Goal: Task Accomplishment & Management: Manage account settings

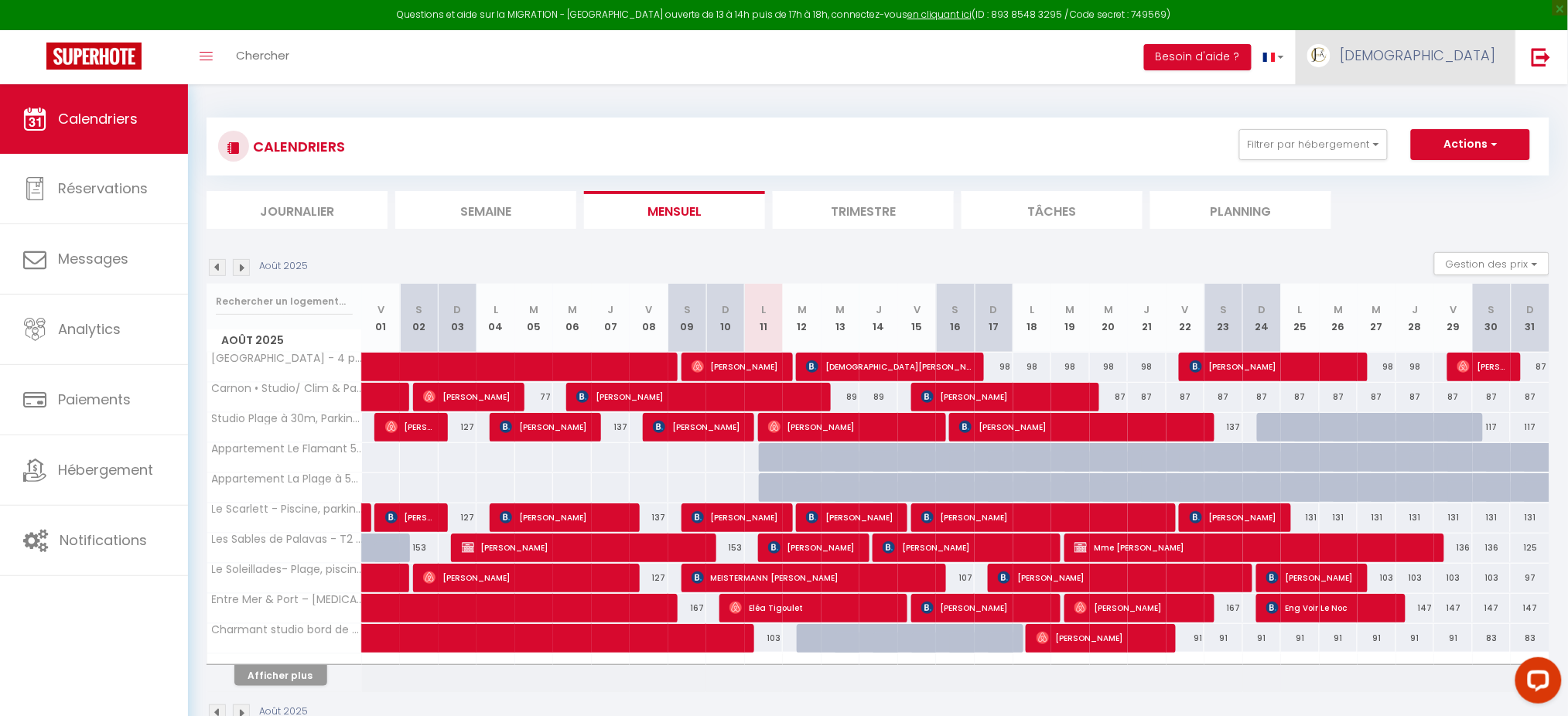
click at [1444, 41] on link "[DEMOGRAPHIC_DATA]" at bounding box center [1406, 57] width 220 height 54
click at [1429, 96] on link "Paramètres" at bounding box center [1453, 107] width 114 height 26
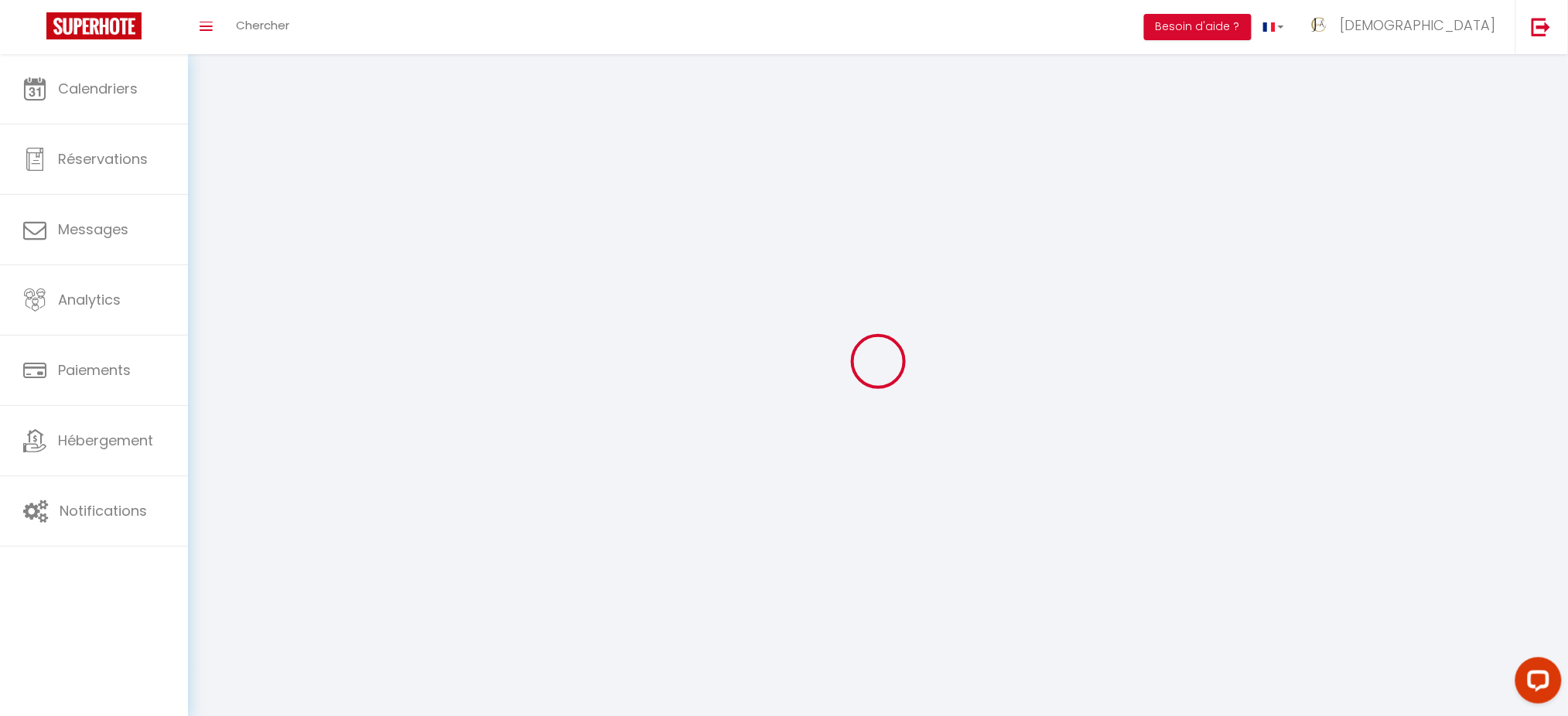
type input "[DEMOGRAPHIC_DATA]"
type input "Conciergerie"
type input "[PHONE_NUMBER]"
type input "6 bis boulevarrd [PERSON_NAME]. B3"
type input "34000"
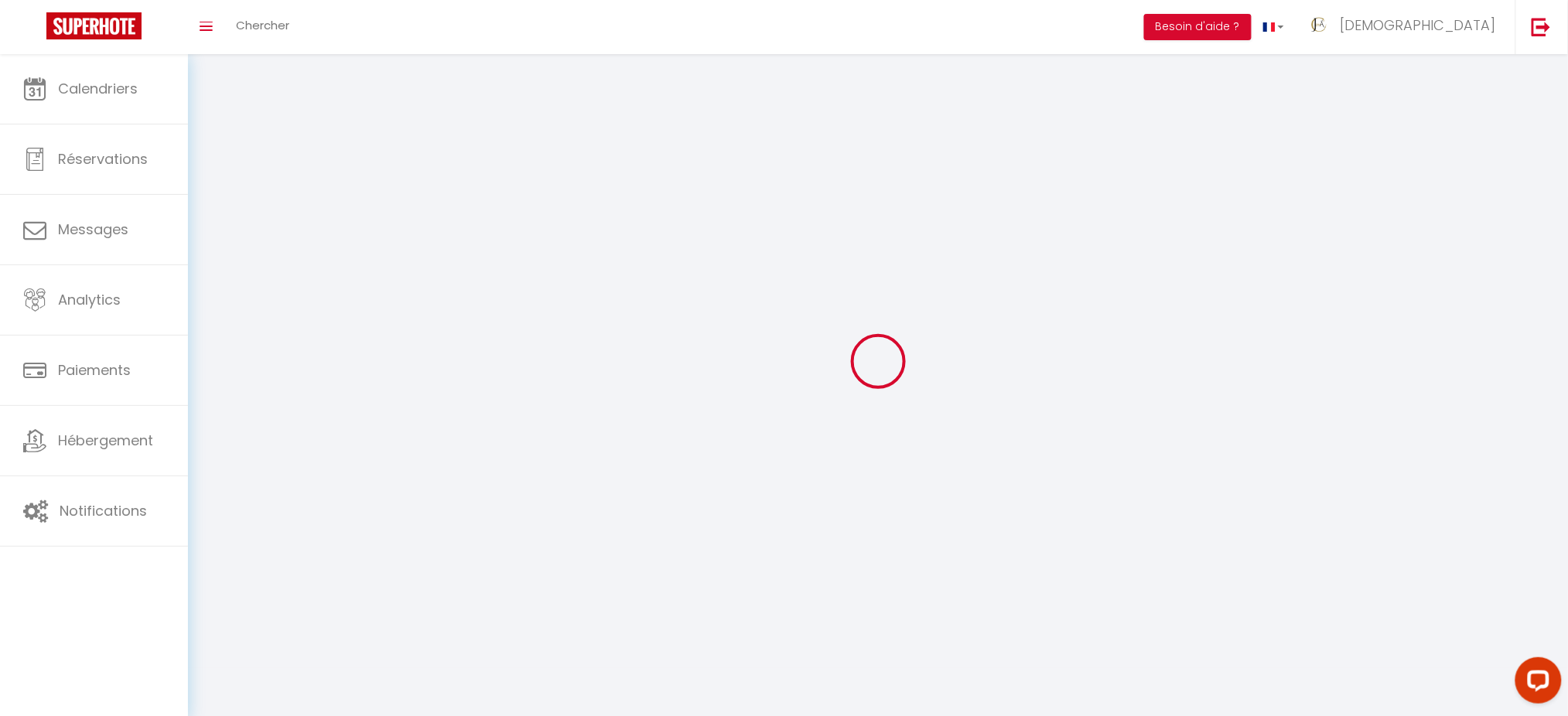
type input "[GEOGRAPHIC_DATA]"
type input "EMCuXzSTKEcnCXjzL9sBOzTCF"
type input "hnhnp3CpUJIxHhOwRzzDBzsRA"
type input "[URL][DOMAIN_NAME]"
select select "28"
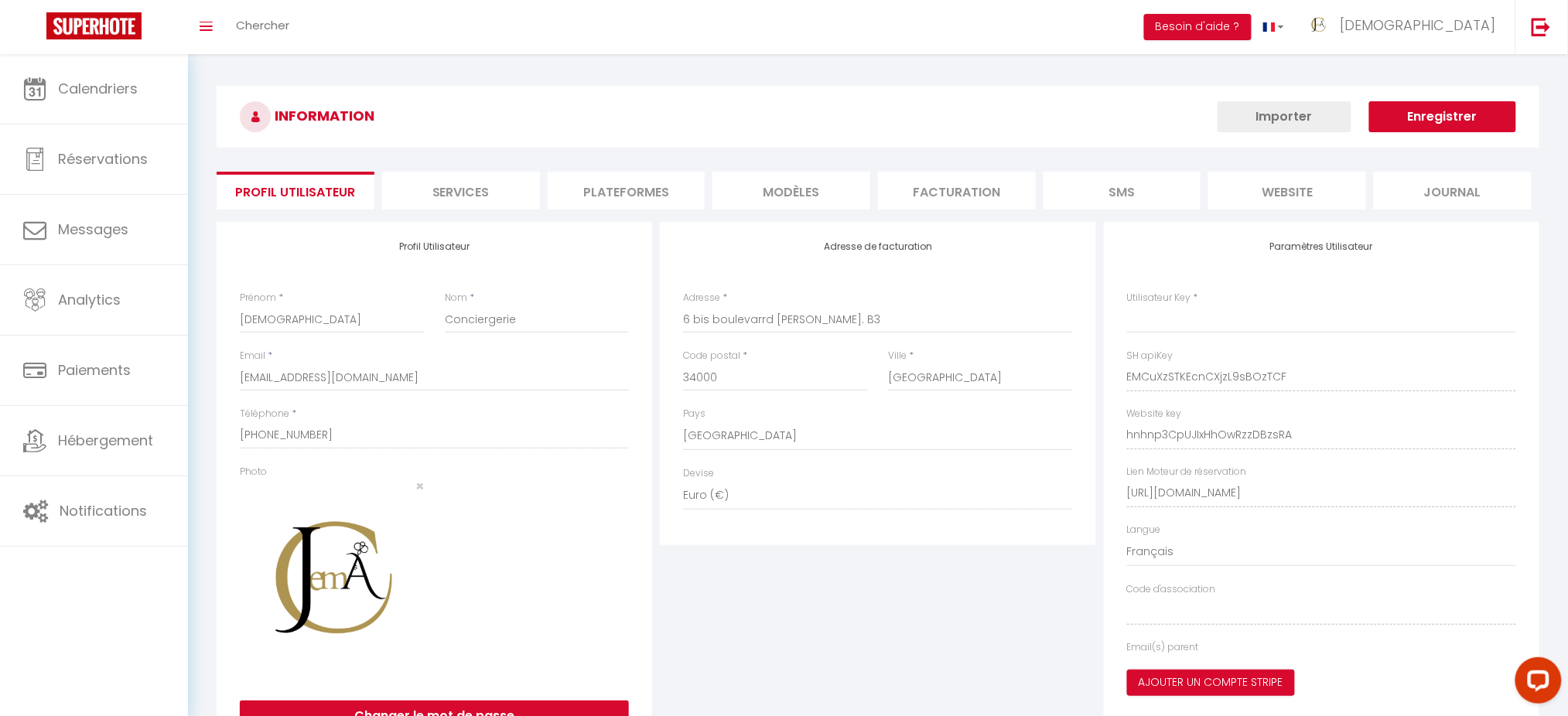
type input "EMCuXzSTKEcnCXjzL9sBOzTCF"
type input "hnhnp3CpUJIxHhOwRzzDBzsRA"
type input "[URL][DOMAIN_NAME]"
select select "fr"
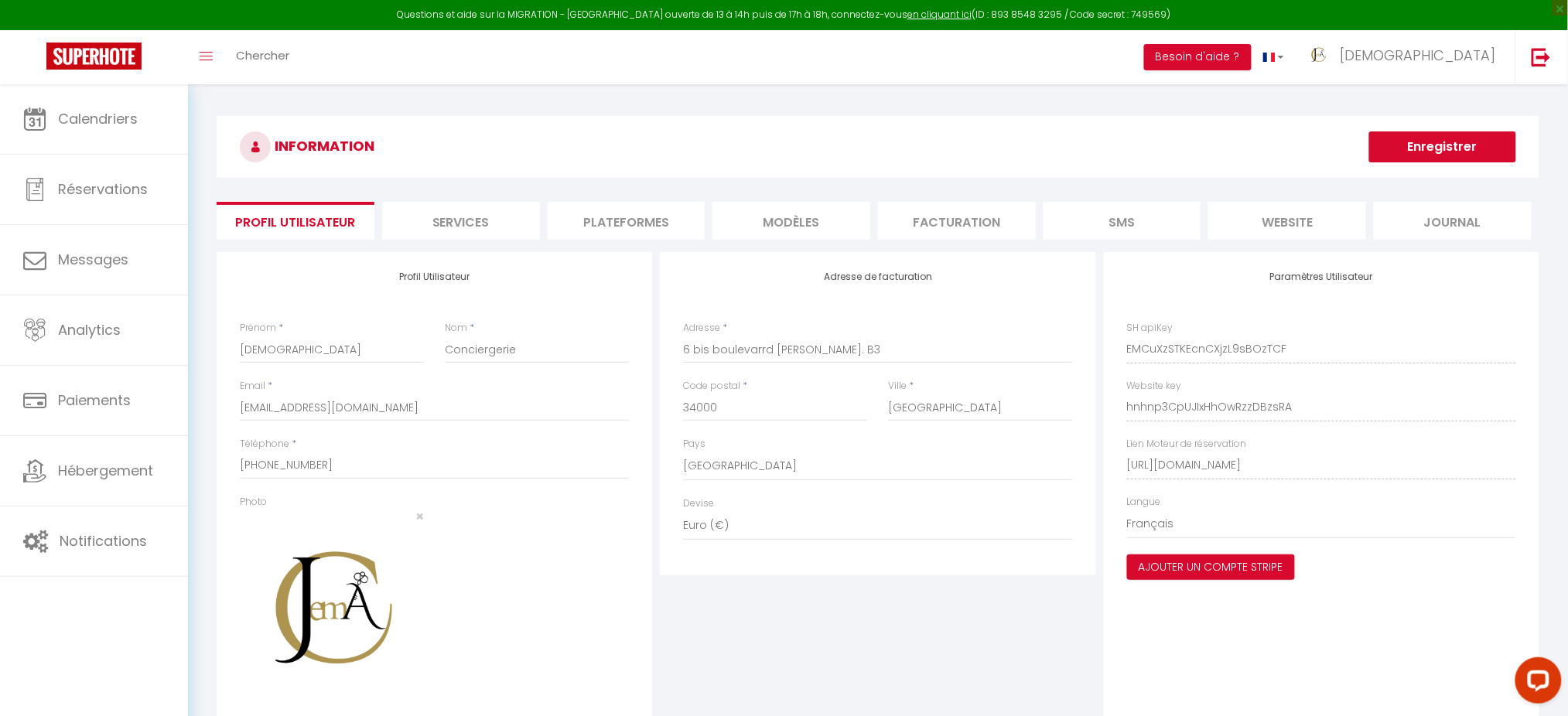
click at [608, 211] on li "Plateformes" at bounding box center [627, 221] width 158 height 38
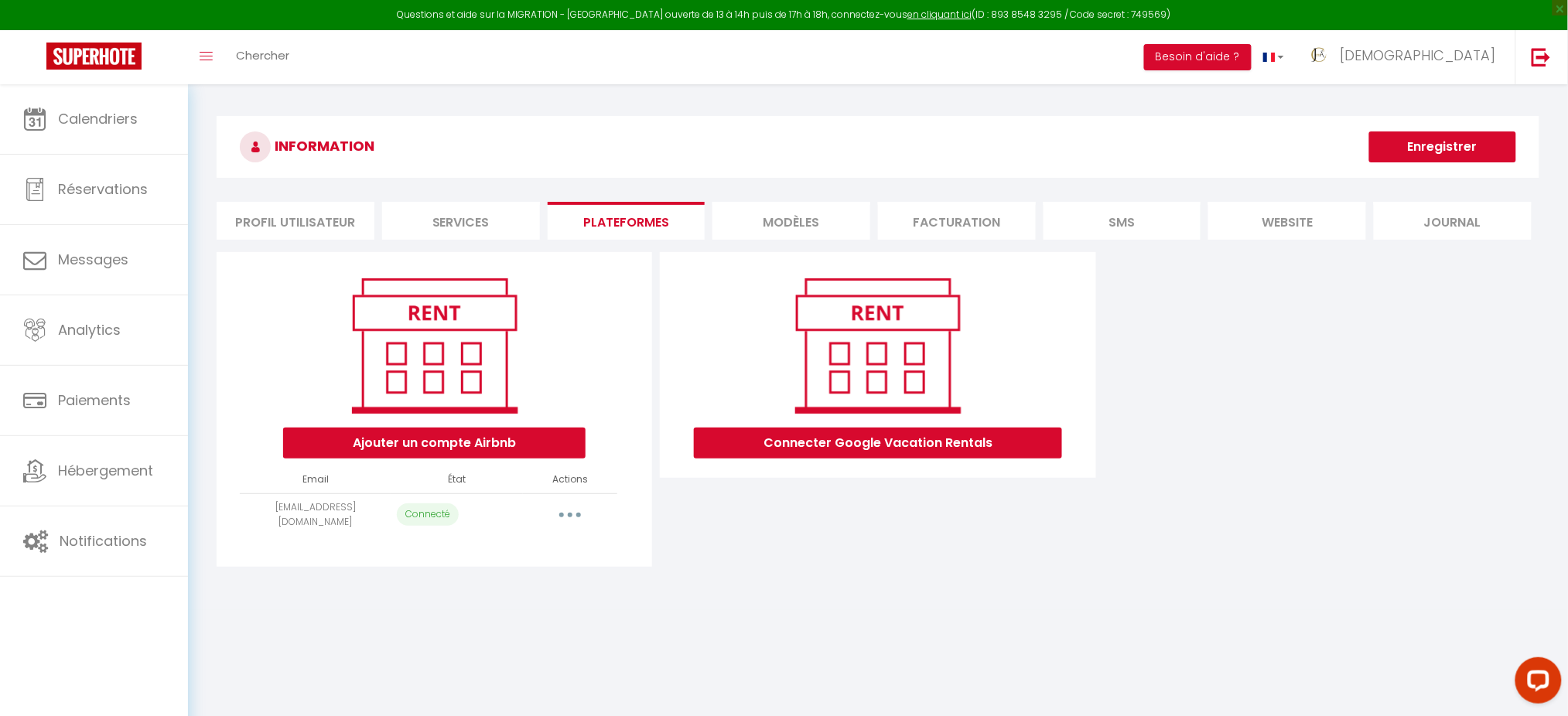
click at [578, 512] on button "button" at bounding box center [570, 515] width 43 height 25
click at [558, 564] on div "Editer Importer les appartements Supprimer Reconnecter le compte" at bounding box center [502, 592] width 180 height 123
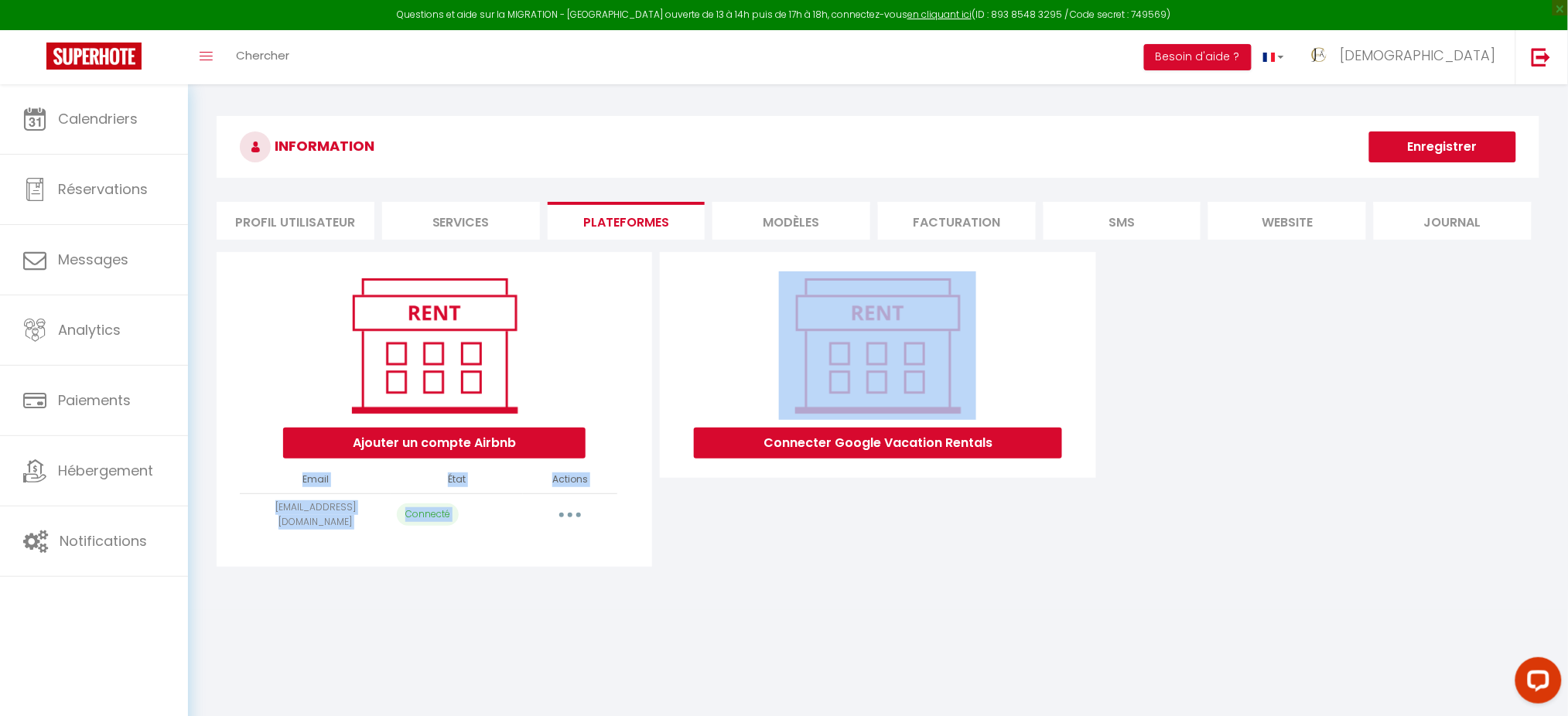
click at [557, 567] on div "Ajouter un compte Airbnb Email État Actions [EMAIL_ADDRESS][DOMAIN_NAME] Connec…" at bounding box center [878, 409] width 1323 height 324
click at [571, 518] on button "button" at bounding box center [570, 515] width 43 height 25
click at [546, 570] on link "Importer les appartements" at bounding box center [502, 577] width 171 height 26
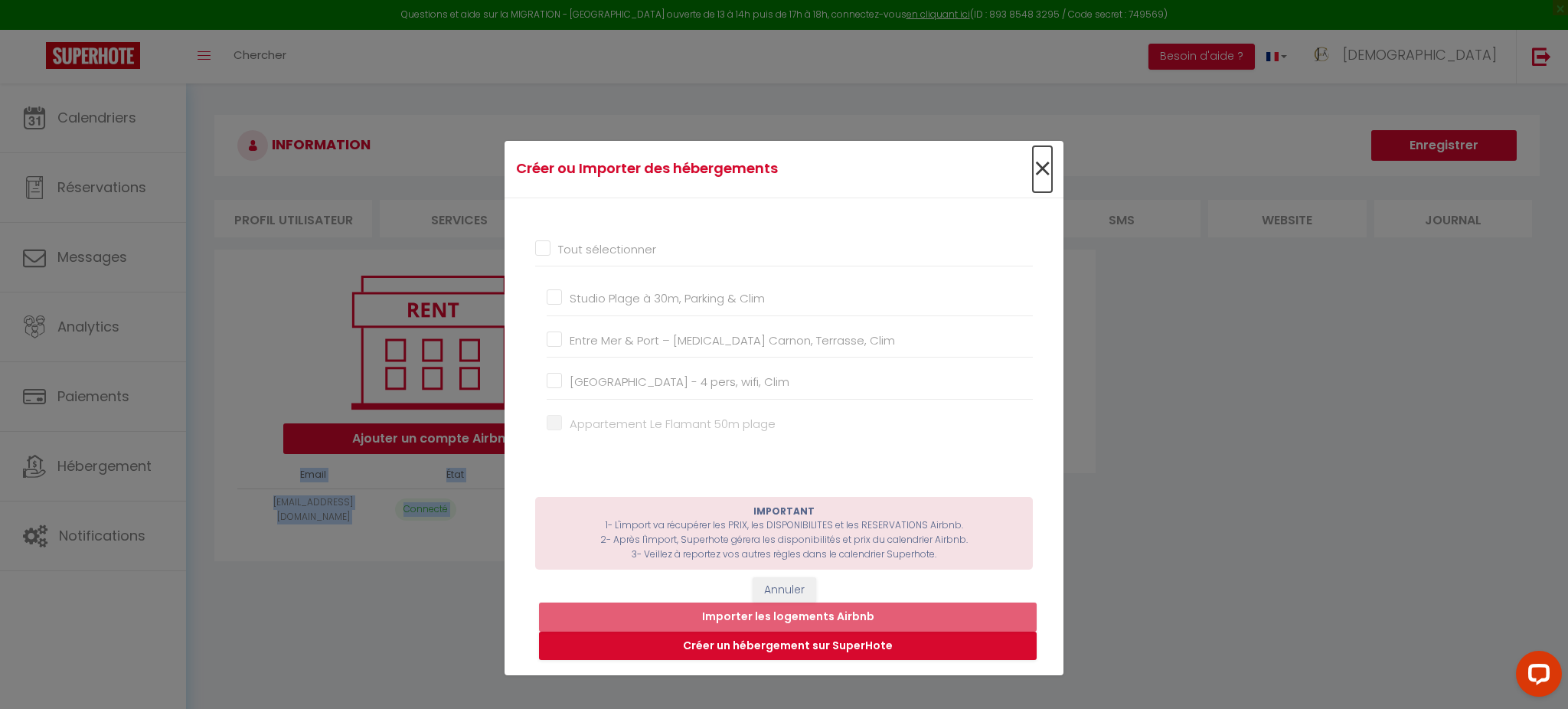
click at [1033, 175] on span "×" at bounding box center [1042, 169] width 19 height 46
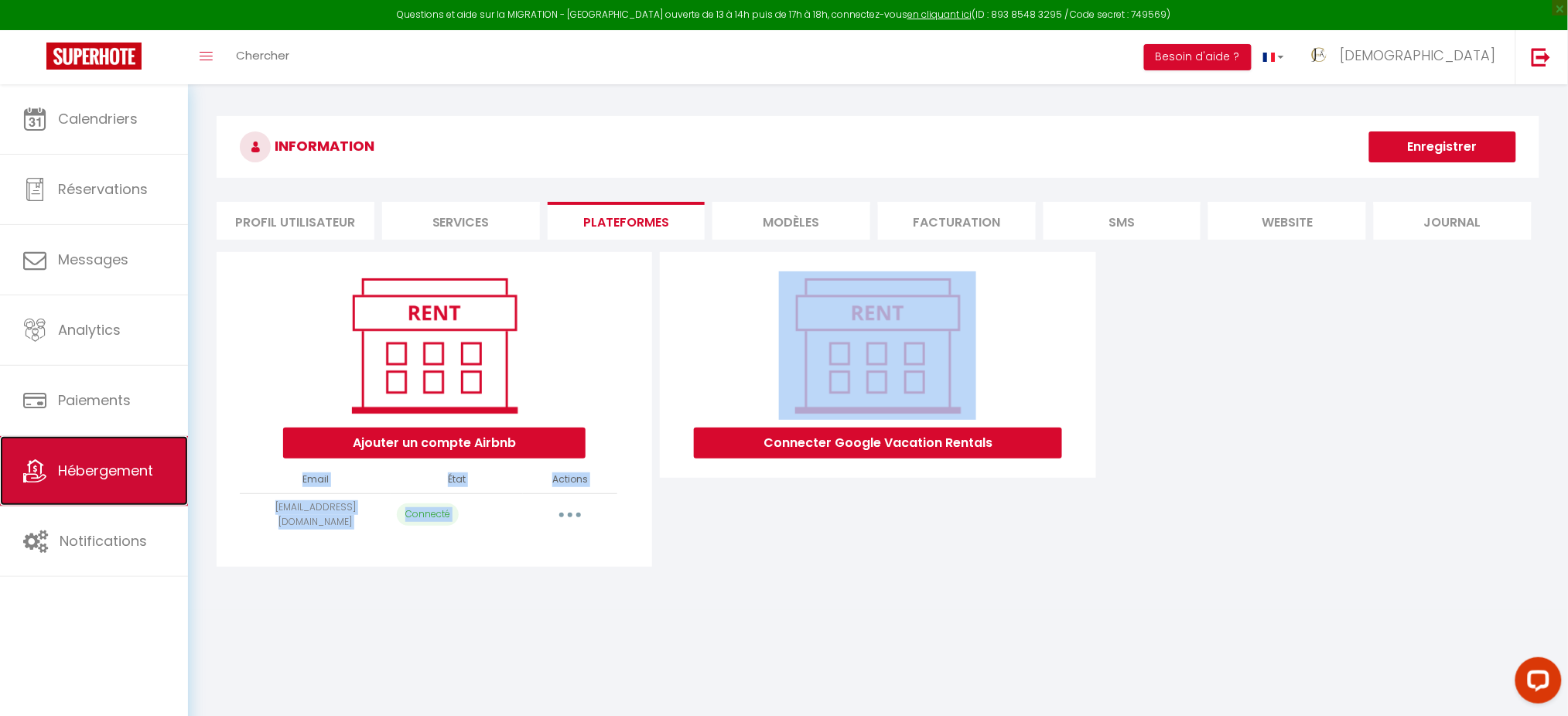
click at [95, 455] on link "Hébergement" at bounding box center [94, 471] width 188 height 69
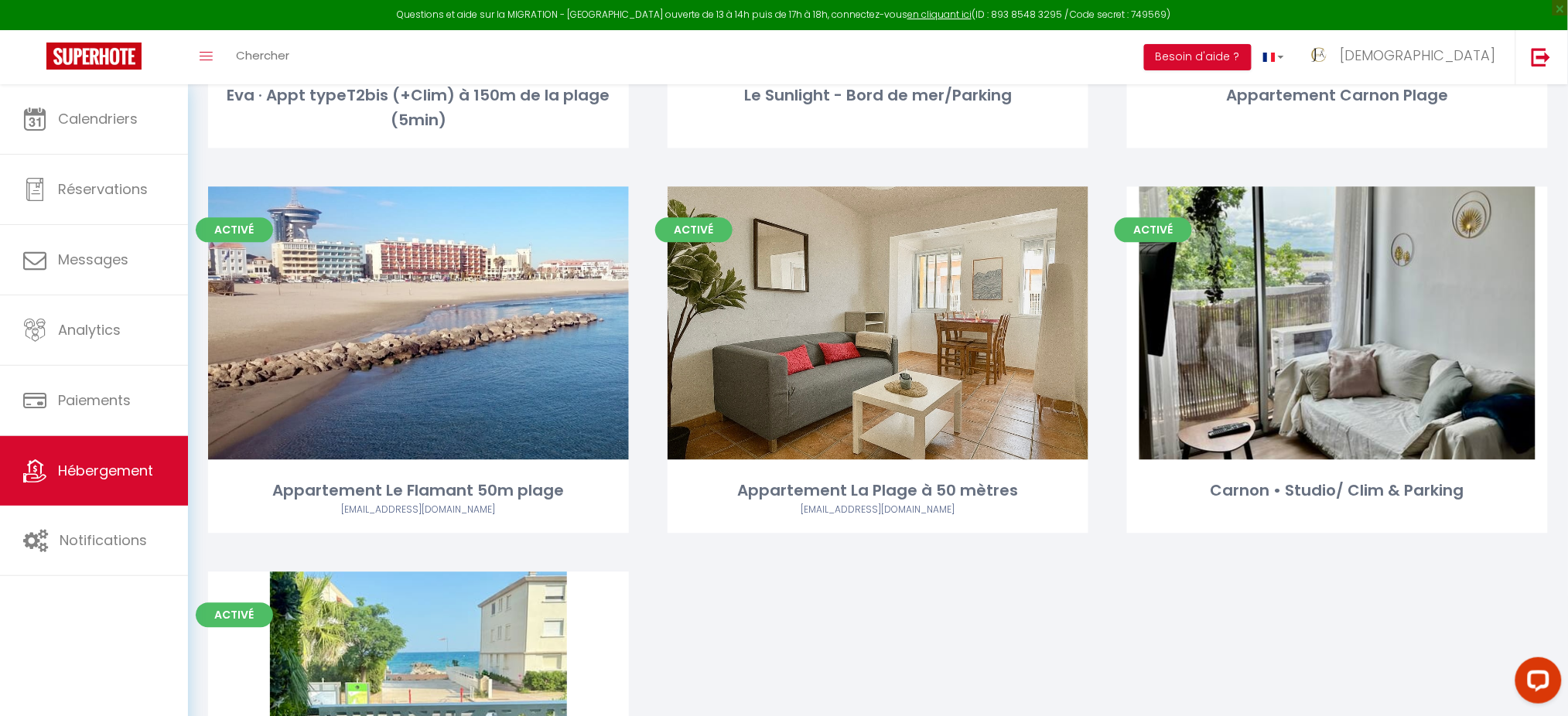
scroll to position [1167, 0]
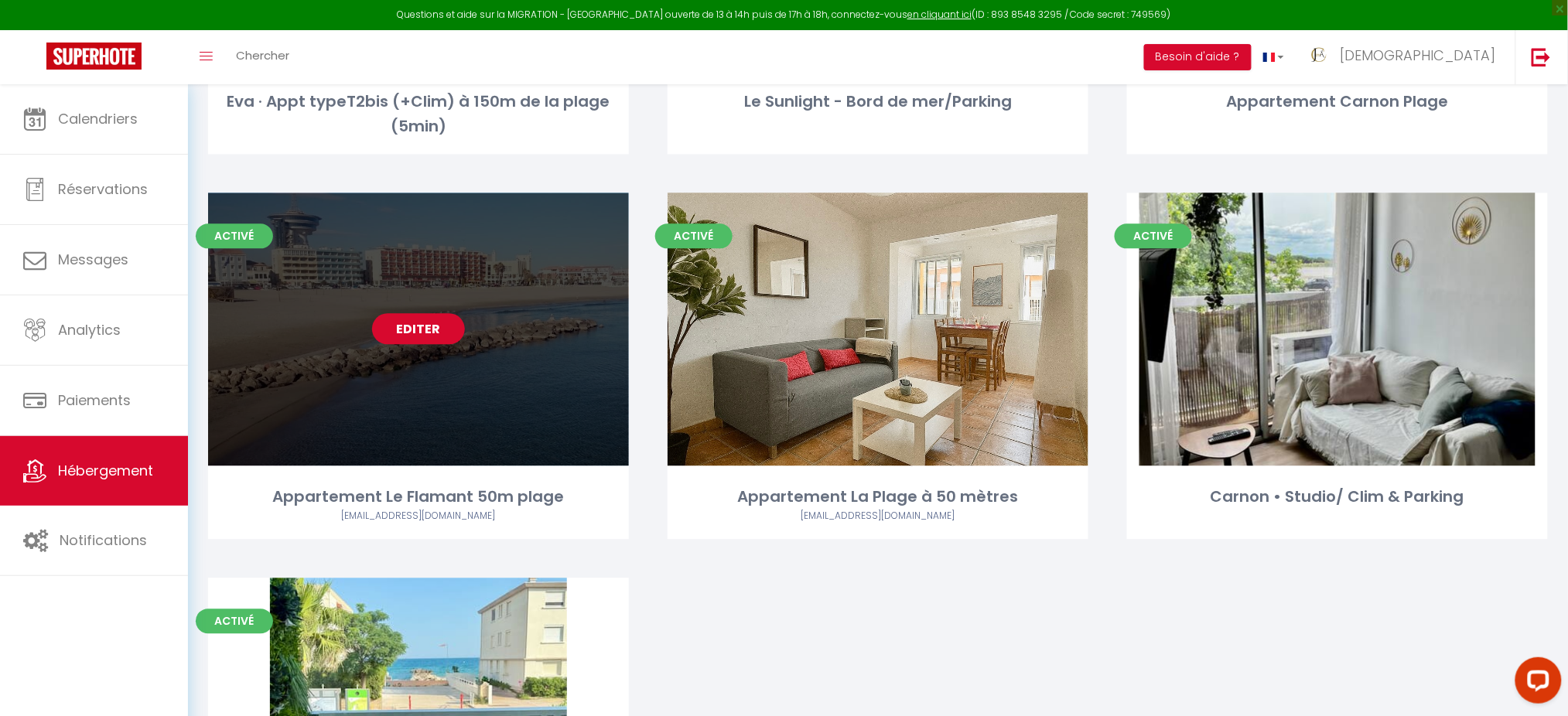
click at [443, 313] on link "Editer" at bounding box center [419, 328] width 93 height 31
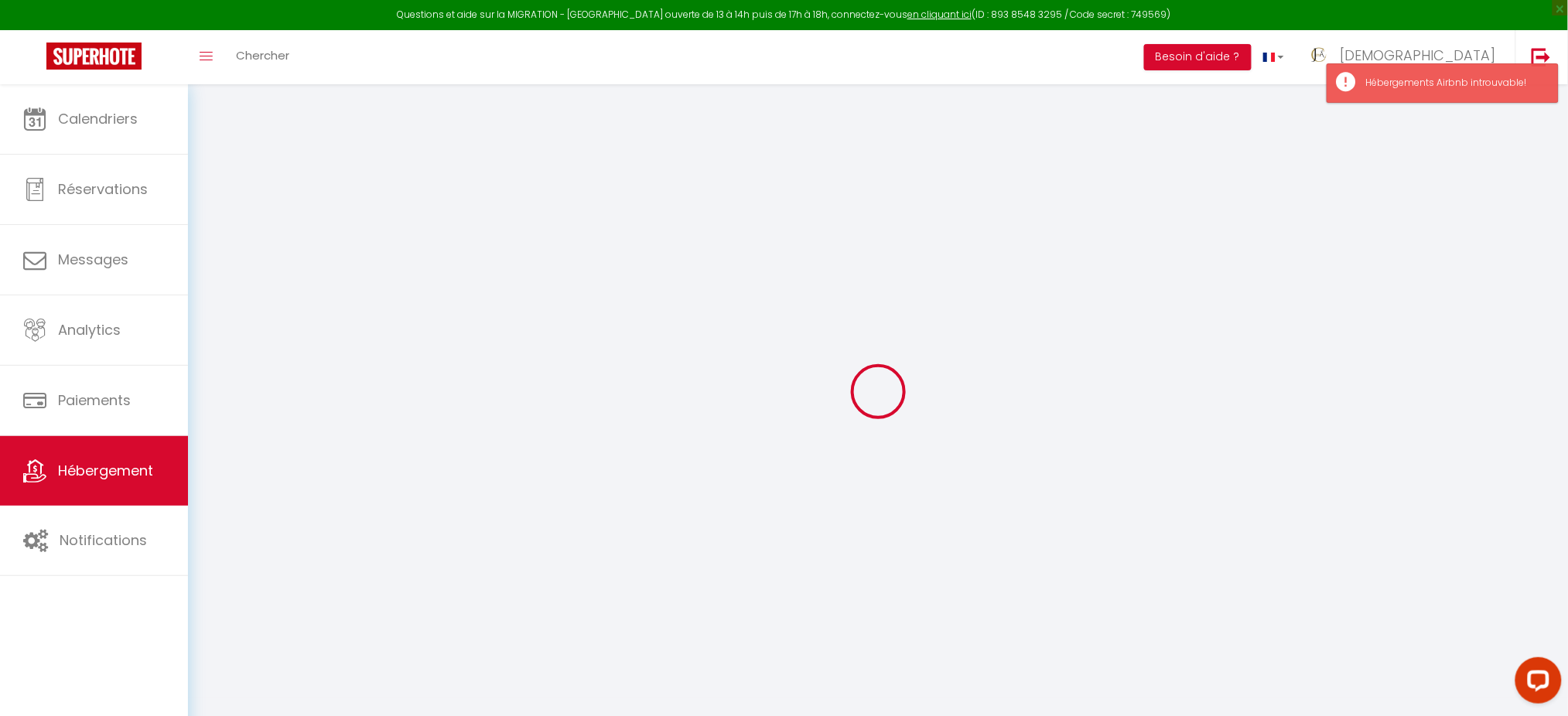
select select
checkbox input "false"
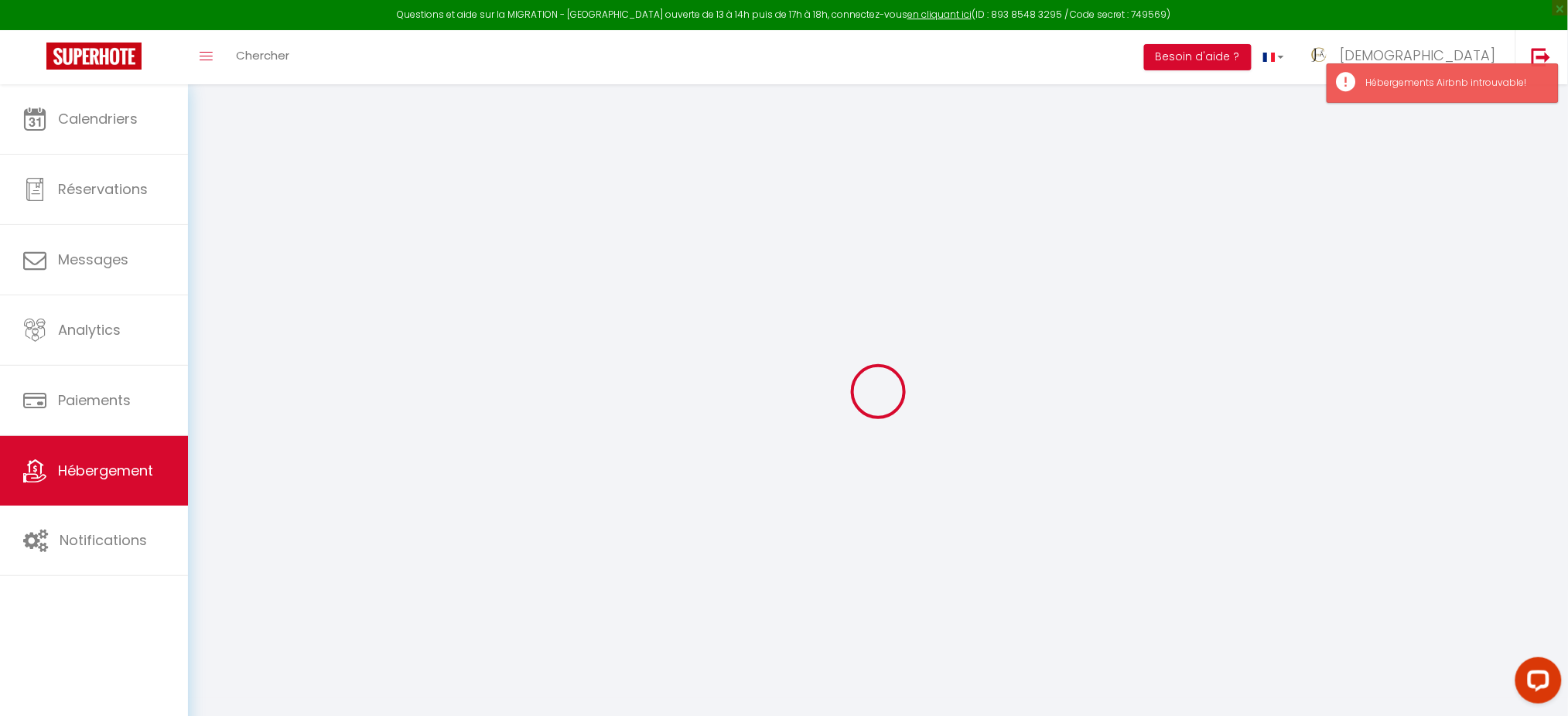
checkbox input "false"
select select
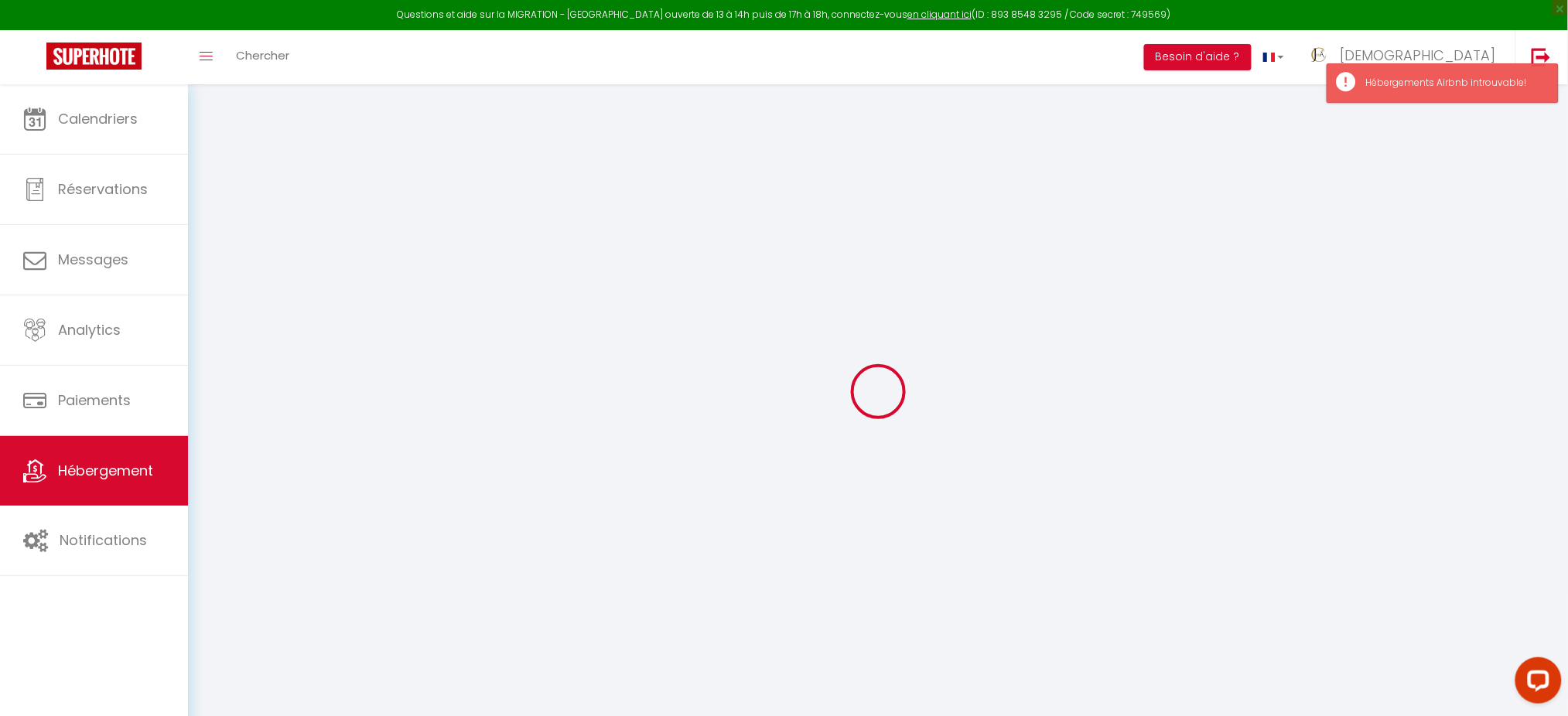
select select
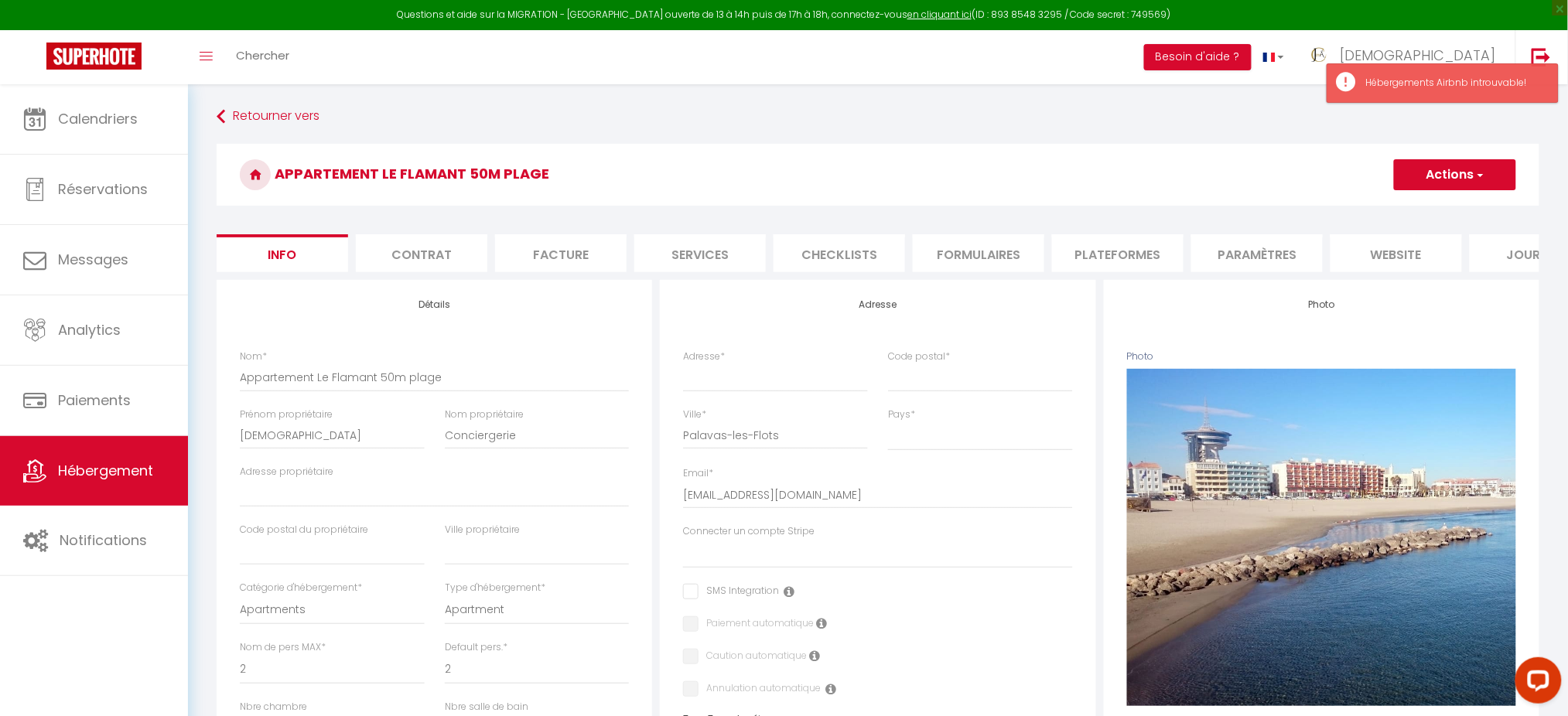
click at [1139, 254] on li "Plateformes" at bounding box center [1118, 253] width 132 height 38
select select
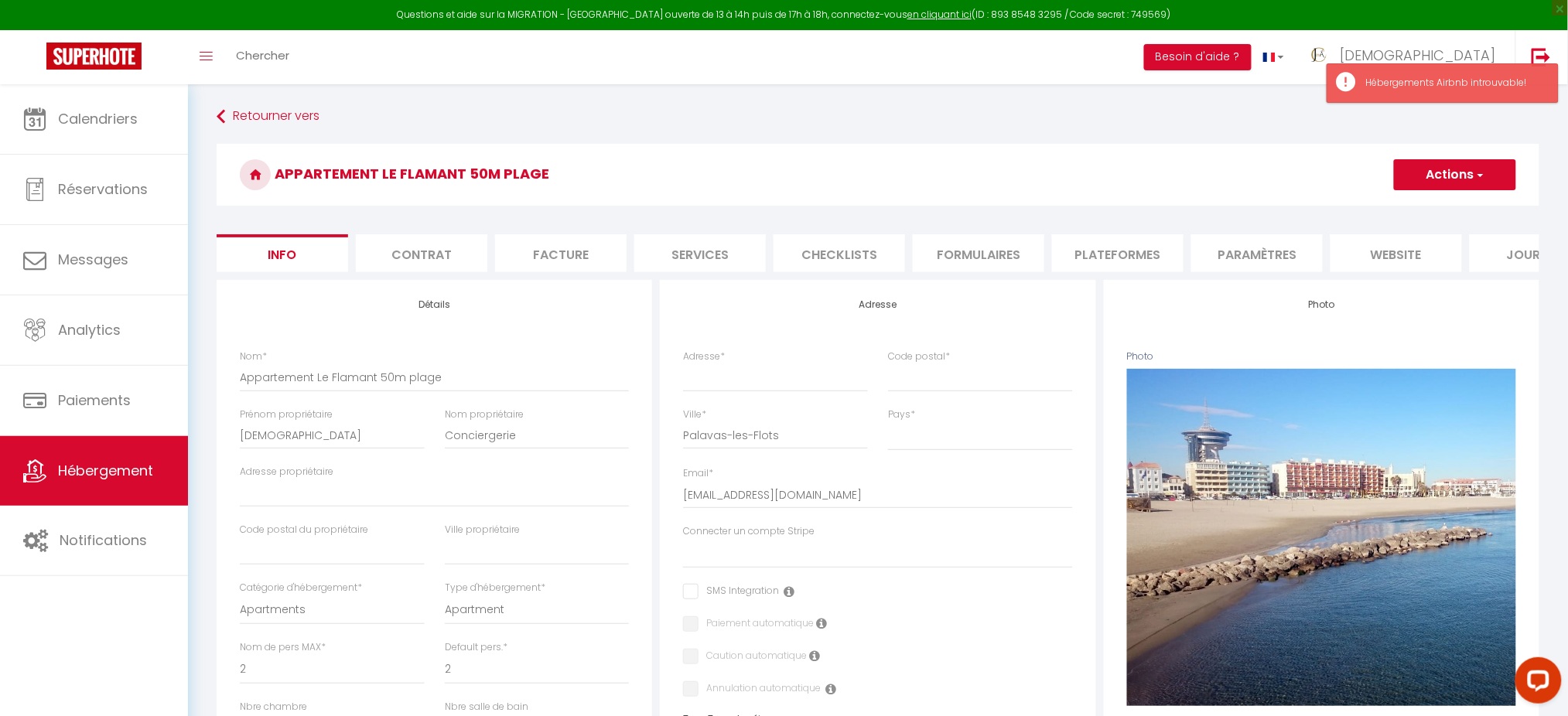
select select
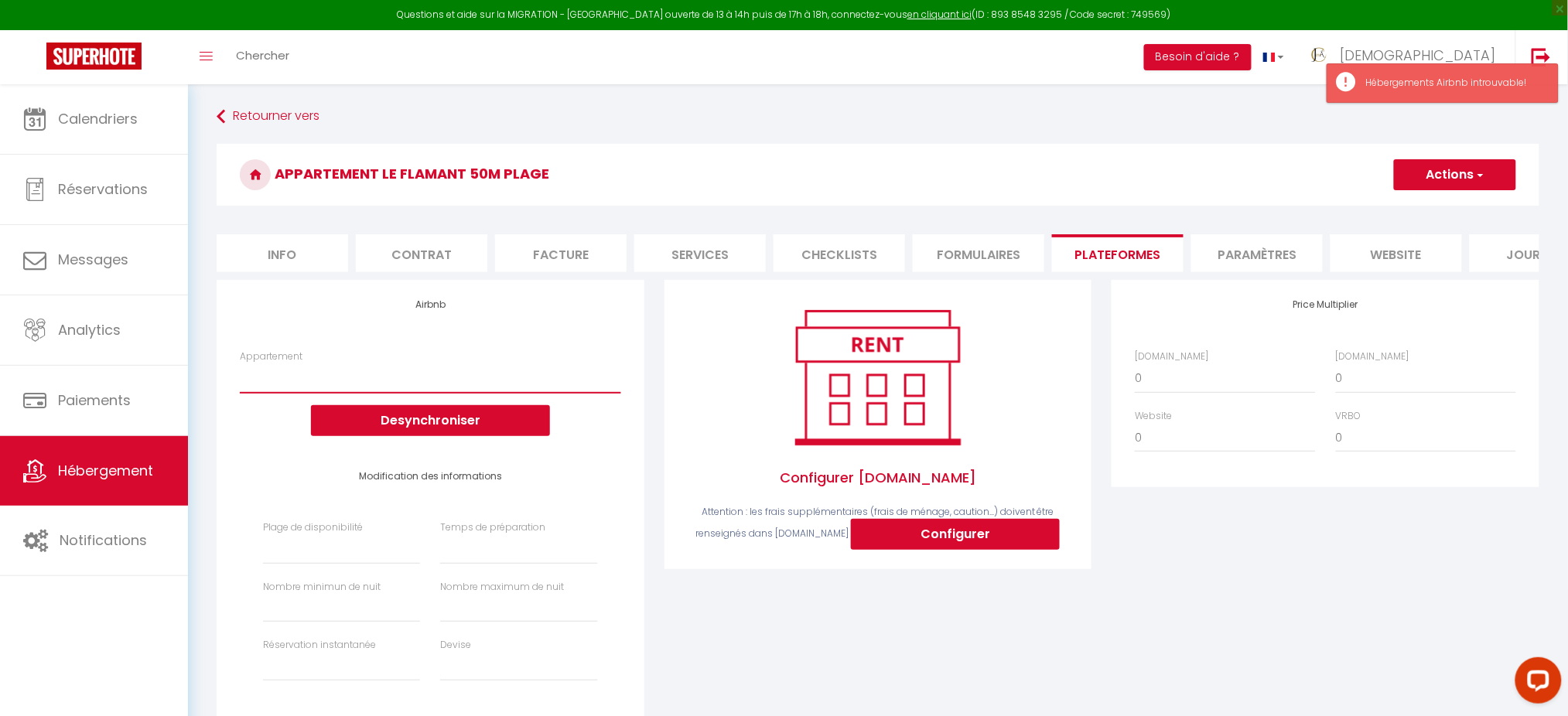
click at [524, 393] on select "Appartement" at bounding box center [430, 378] width 381 height 30
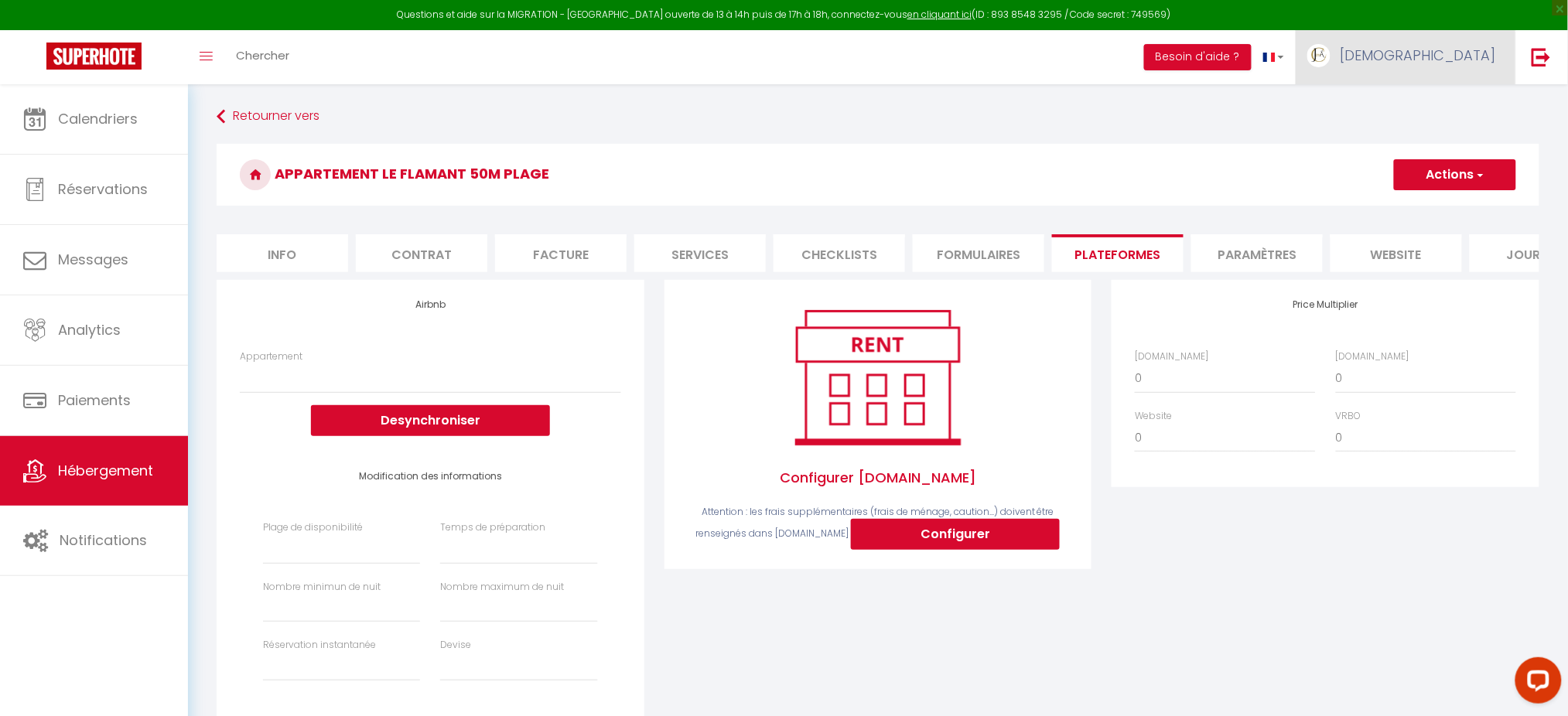
click at [1475, 68] on link "[DEMOGRAPHIC_DATA]" at bounding box center [1406, 57] width 220 height 54
click at [1467, 96] on link "Paramètres" at bounding box center [1453, 107] width 114 height 26
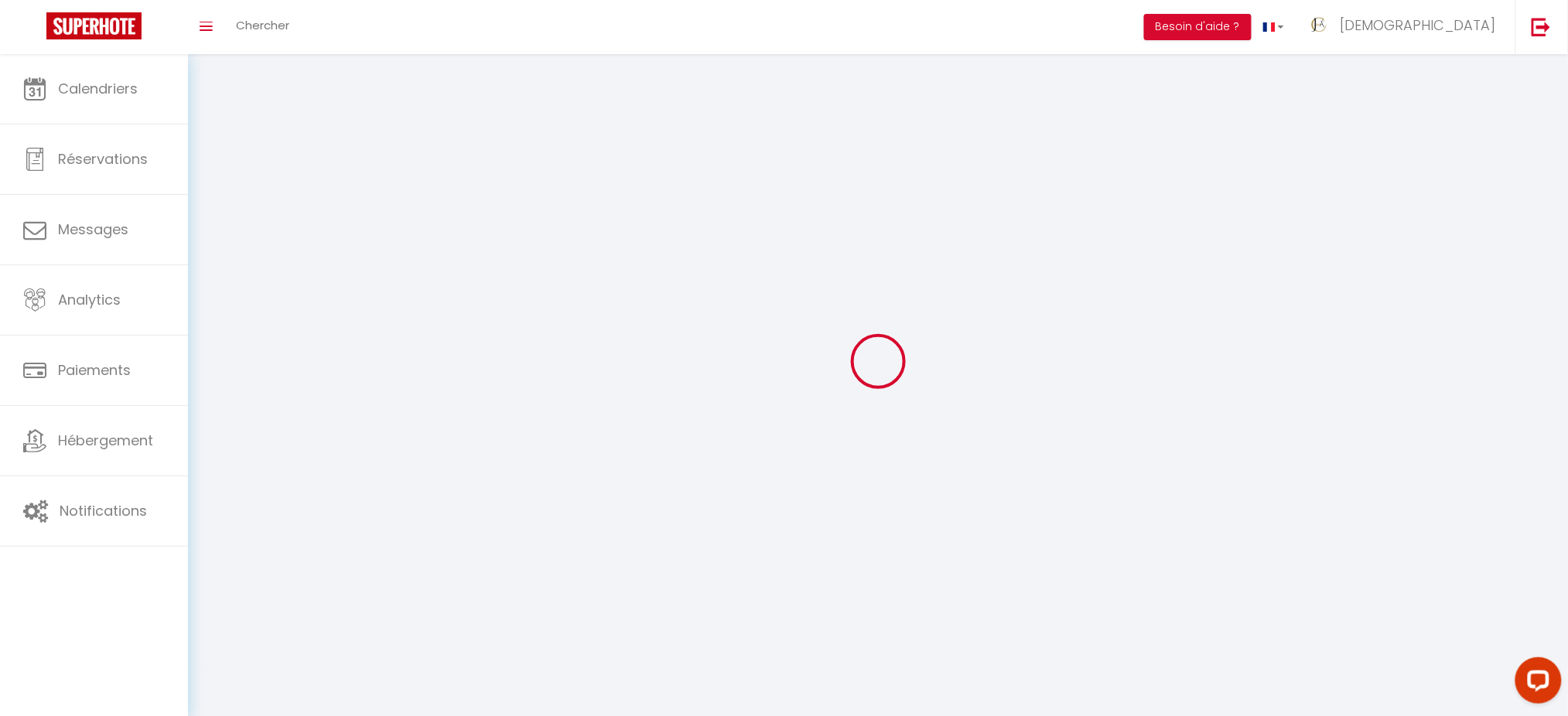
select select
type input "[DEMOGRAPHIC_DATA]"
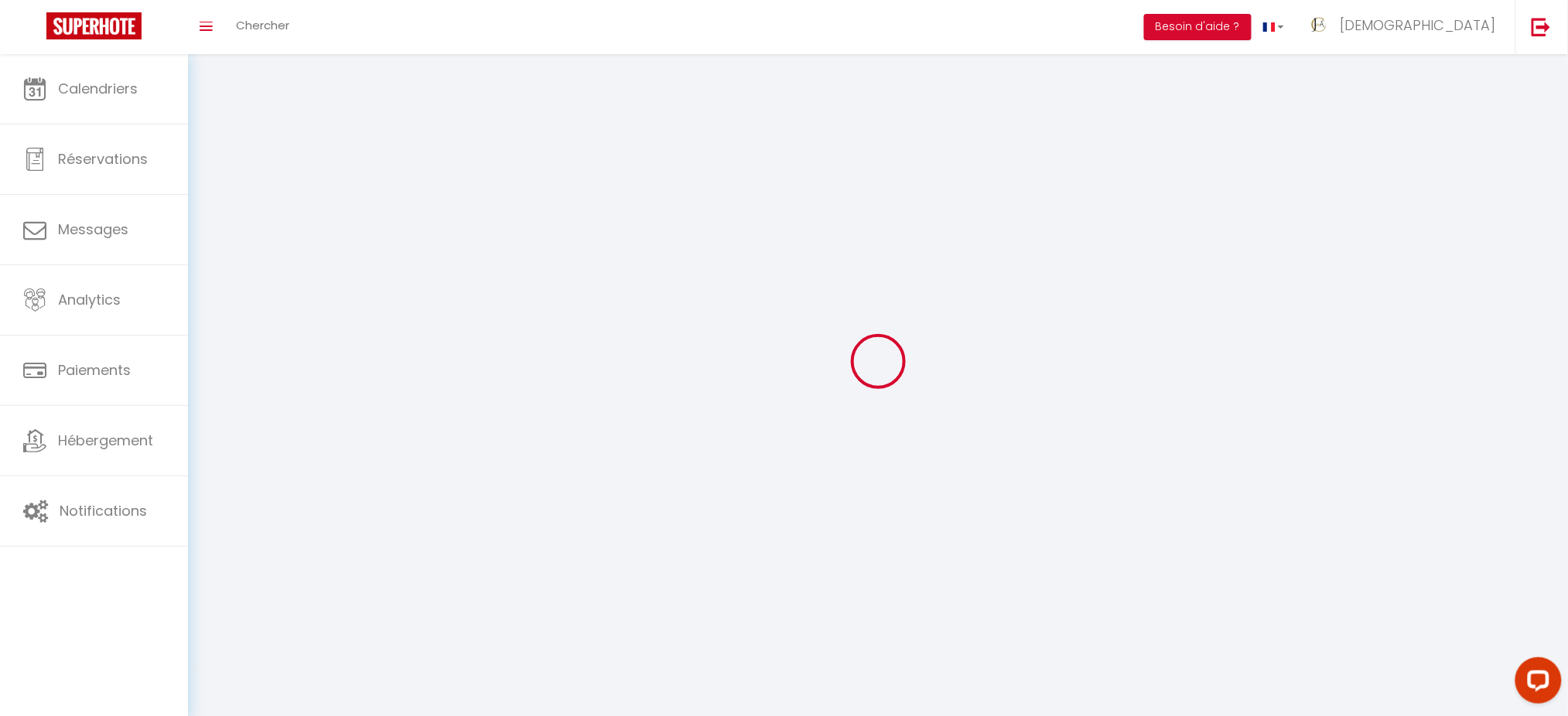
type input "Conciergerie"
type input "[PHONE_NUMBER]"
type input "6 bis boulevarrd [PERSON_NAME]. B3"
type input "34000"
type input "[GEOGRAPHIC_DATA]"
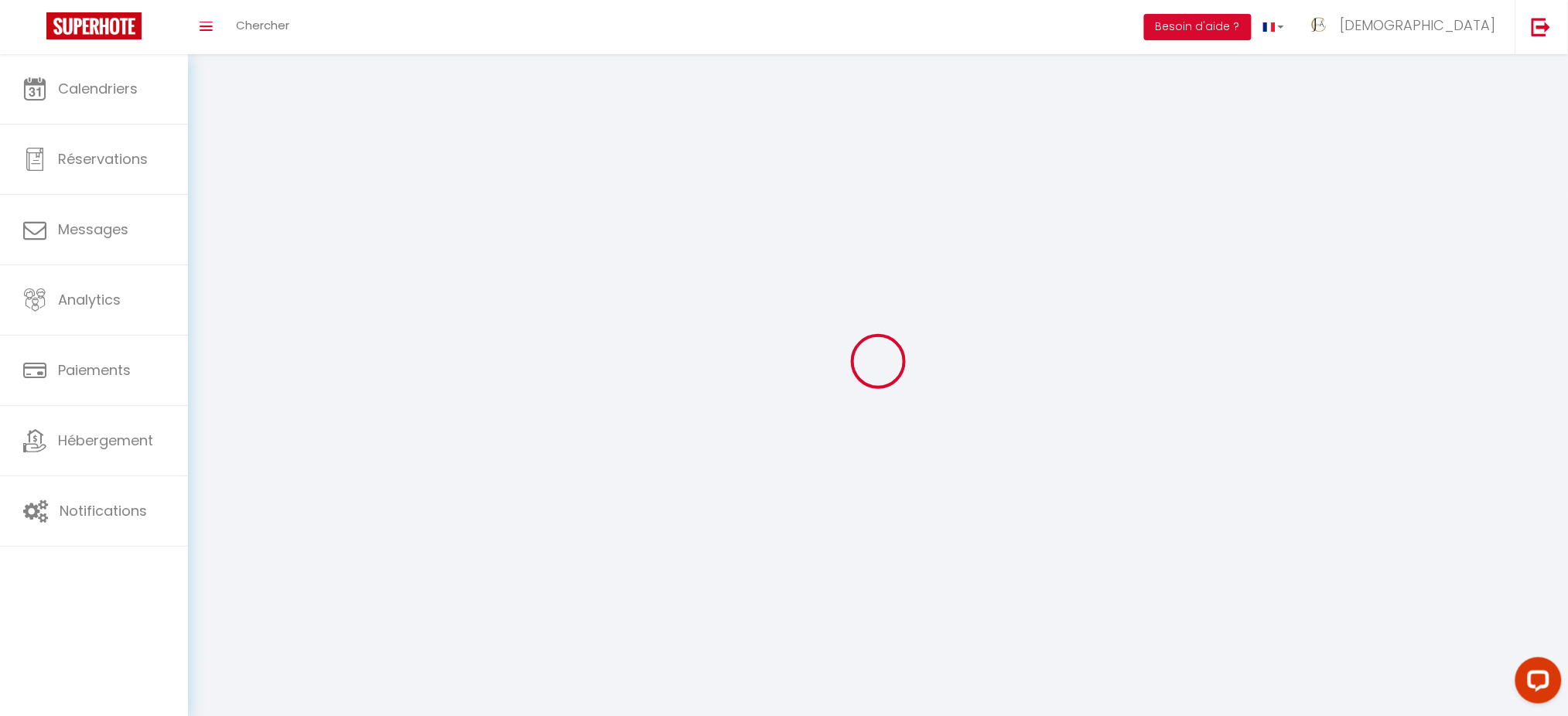
type input "EMCuXzSTKEcnCXjzL9sBOzTCF"
type input "hnhnp3CpUJIxHhOwRzzDBzsRA"
select select "28"
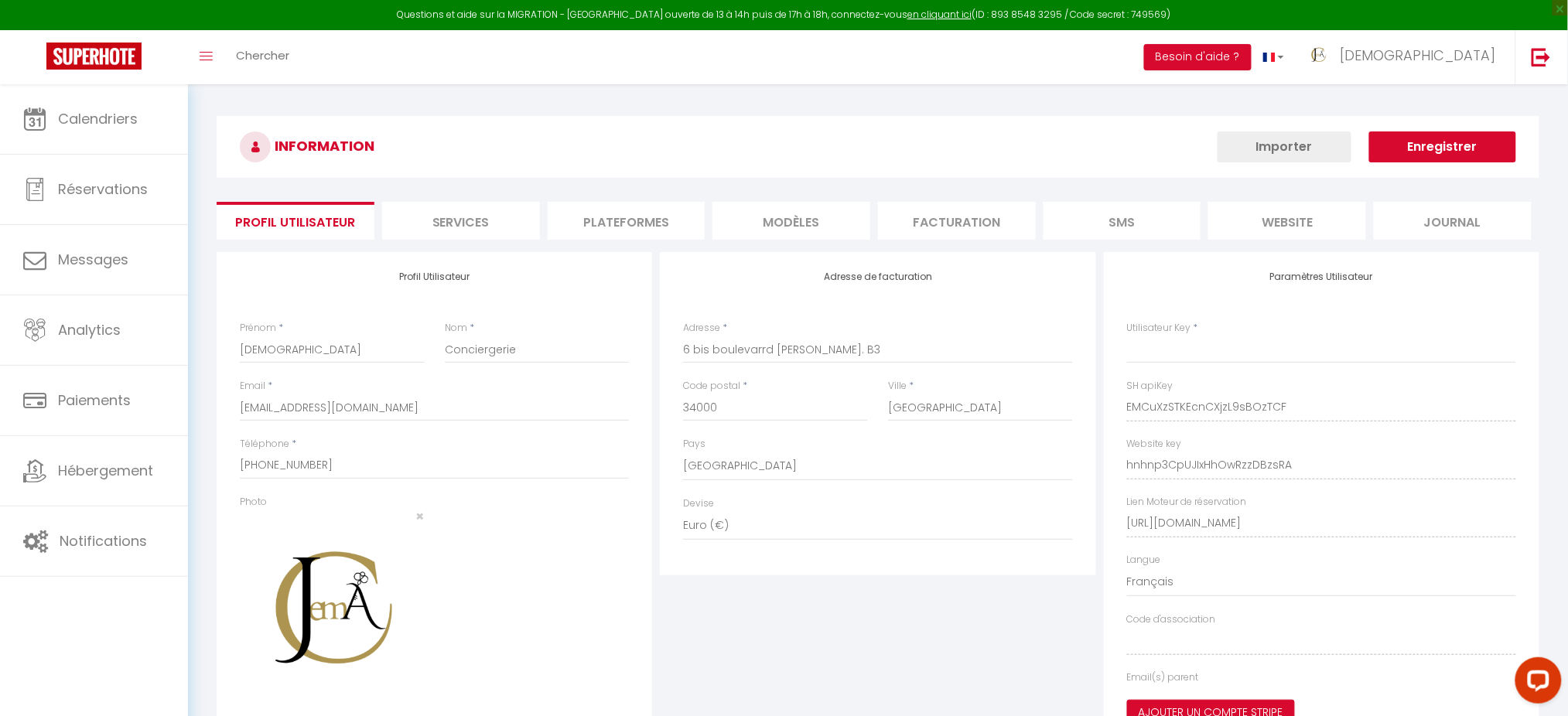
type input "EMCuXzSTKEcnCXjzL9sBOzTCF"
type input "hnhnp3CpUJIxHhOwRzzDBzsRA"
type input "[URL][DOMAIN_NAME]"
select select "fr"
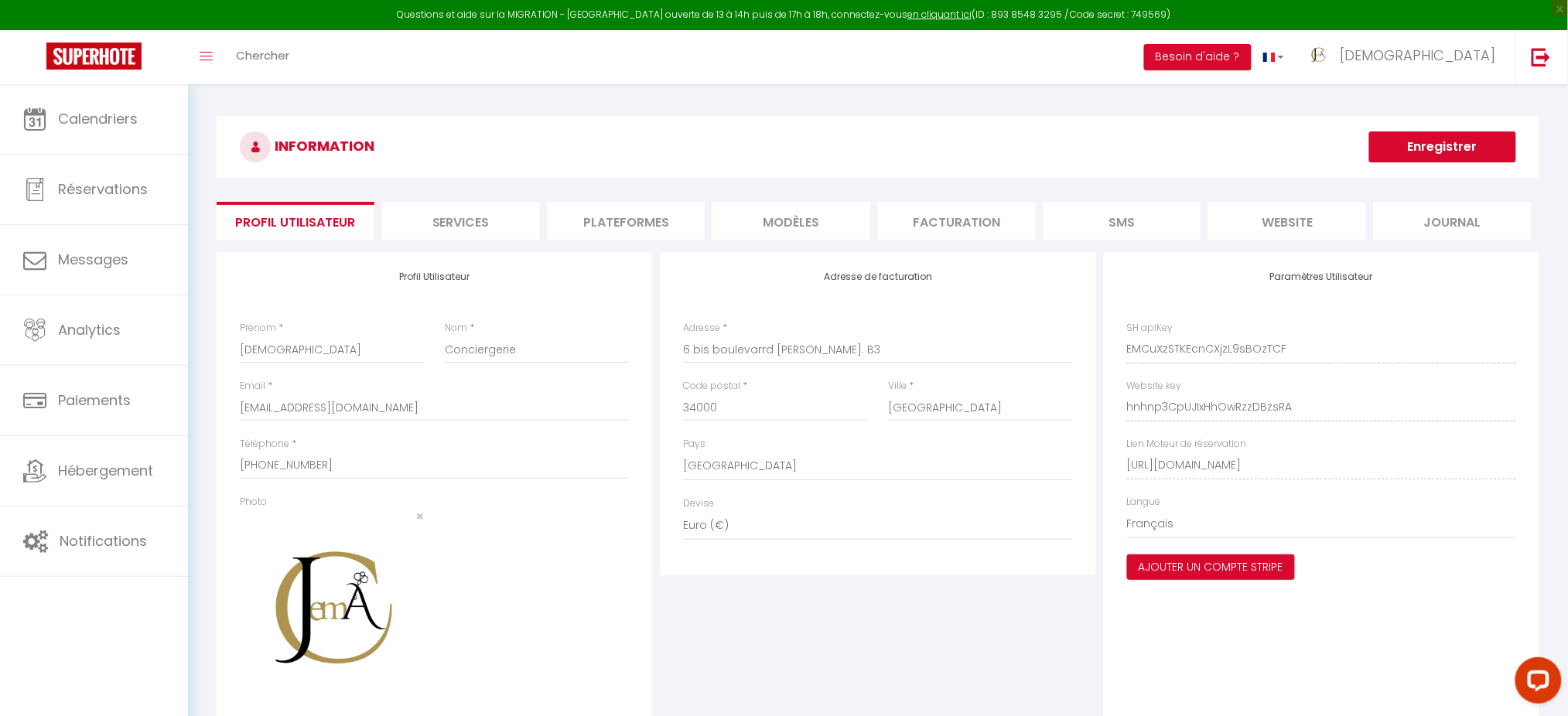
click at [650, 215] on li "Plateformes" at bounding box center [627, 221] width 158 height 38
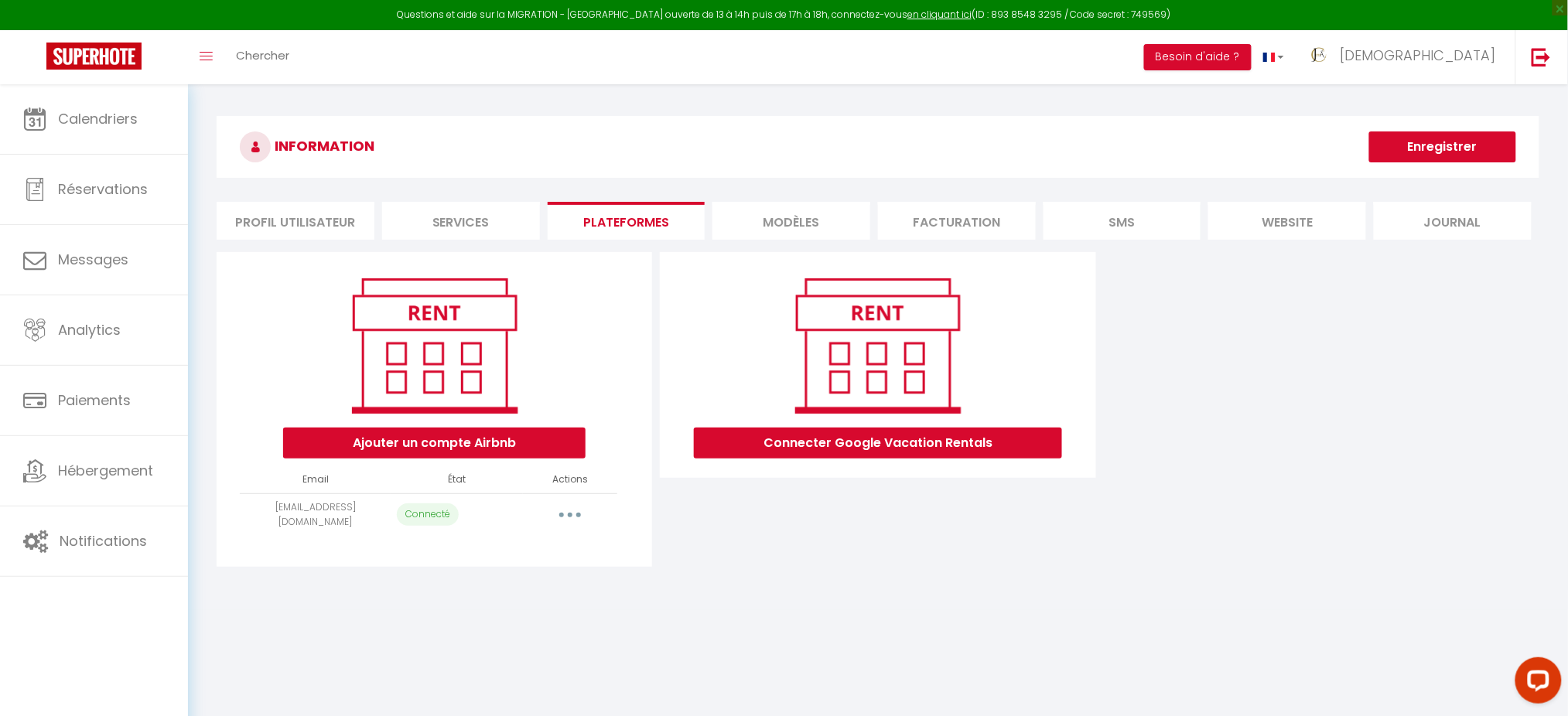
drag, startPoint x: 606, startPoint y: 506, endPoint x: 558, endPoint y: 508, distance: 48.0
click at [558, 508] on div "Editer Importer les appartements Supprimer Reconnecter le compte" at bounding box center [570, 515] width 82 height 25
click at [558, 508] on button "button" at bounding box center [570, 515] width 43 height 25
click at [529, 572] on link "Importer les appartements" at bounding box center [502, 577] width 171 height 26
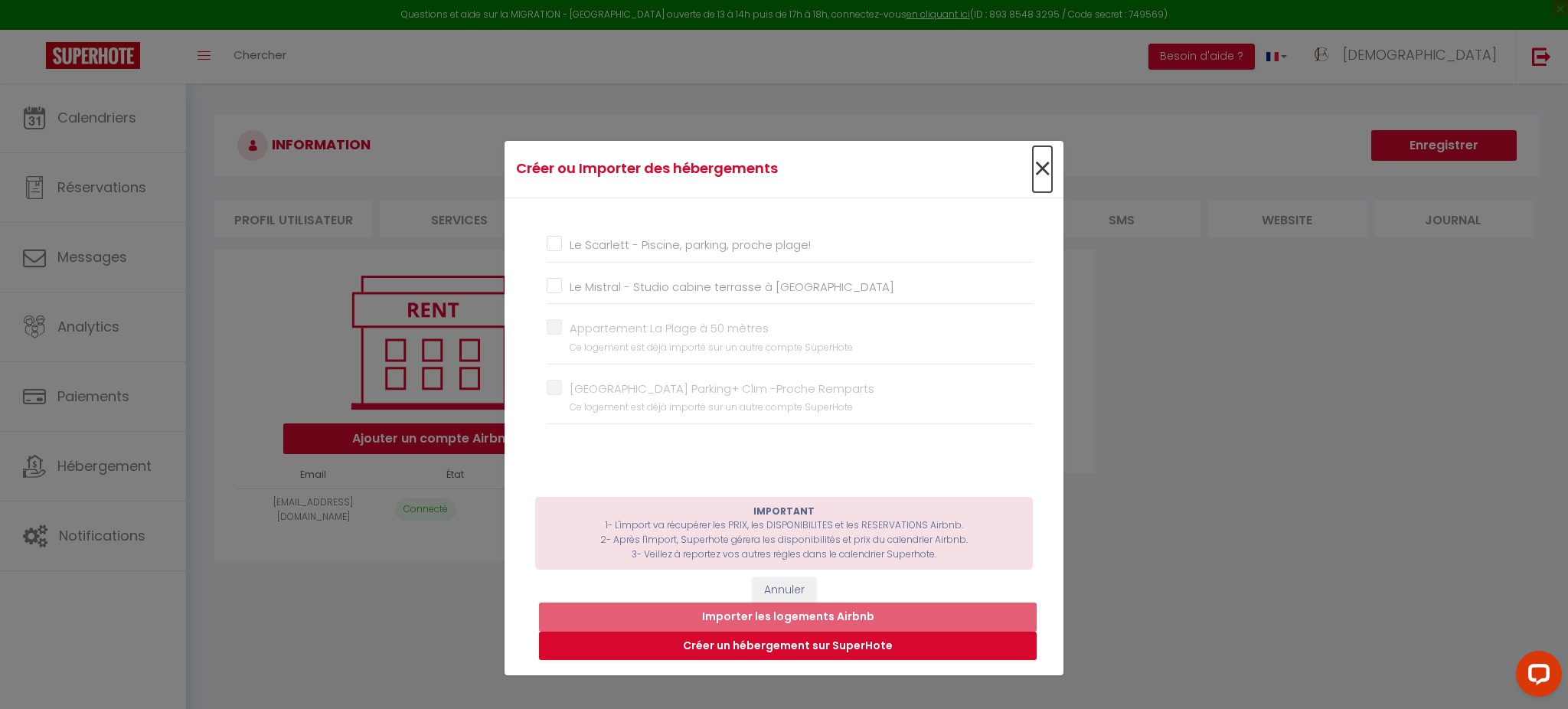
click at [1036, 157] on span "×" at bounding box center [1042, 169] width 19 height 46
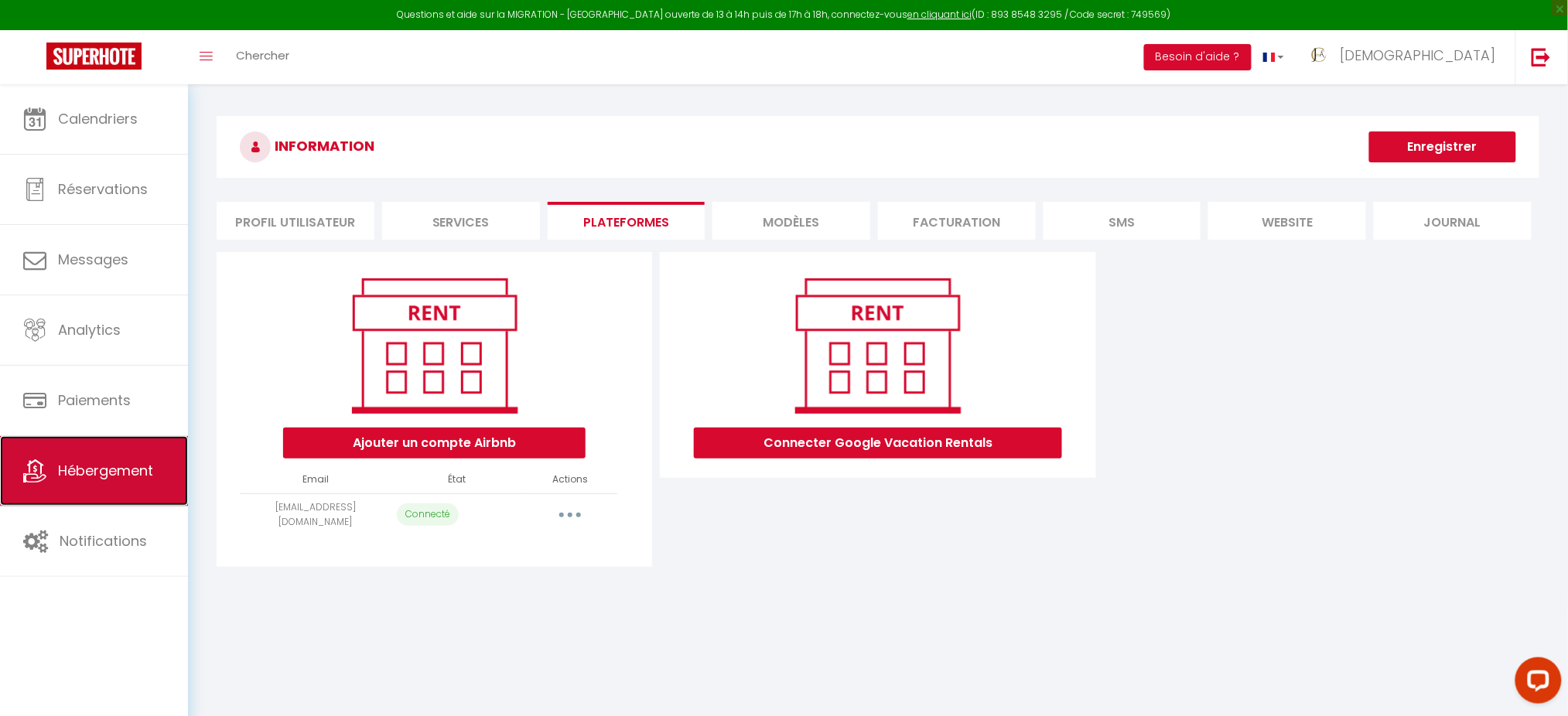
click at [96, 469] on span "Hébergement" at bounding box center [106, 470] width 96 height 19
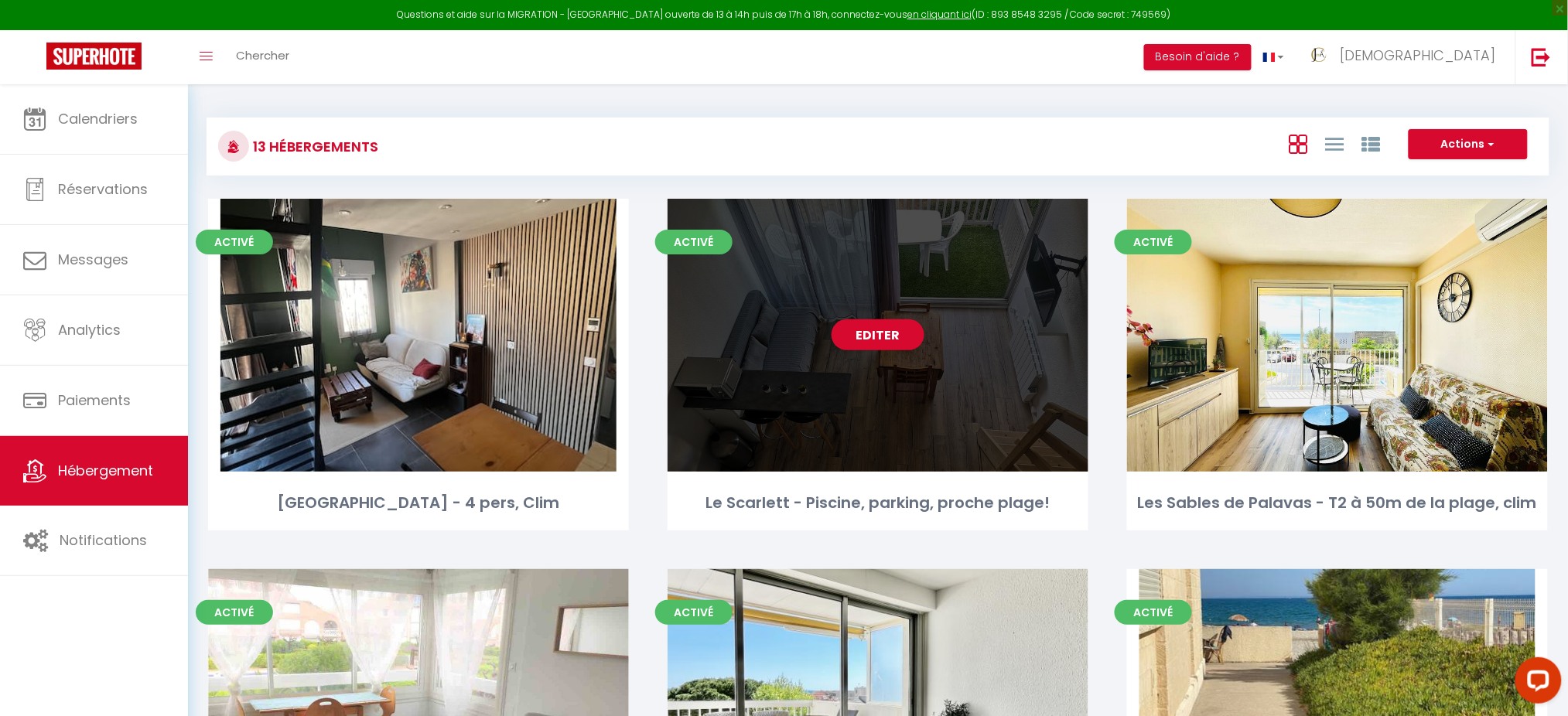
click at [876, 351] on div "Editer" at bounding box center [878, 335] width 421 height 273
select select "3"
select select "2"
select select "1"
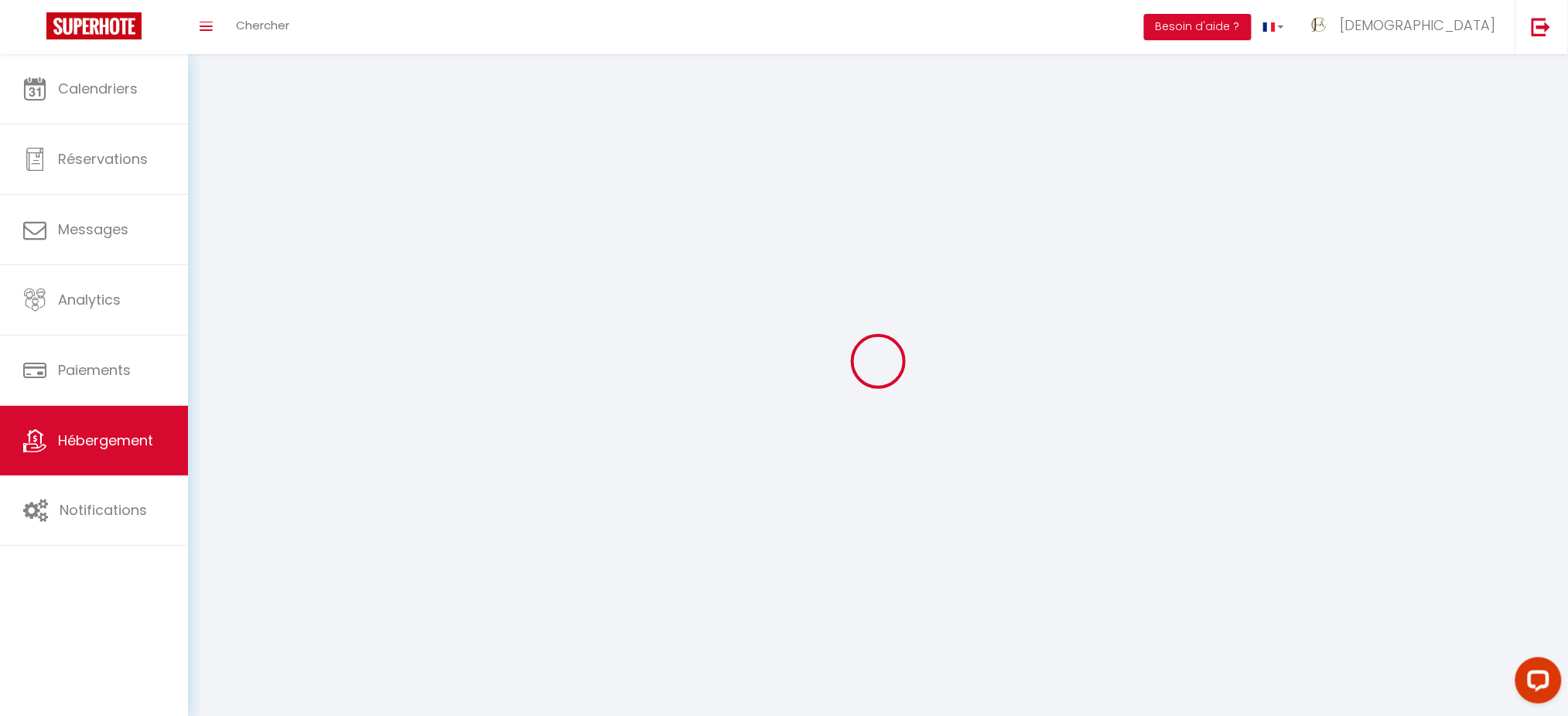
select select
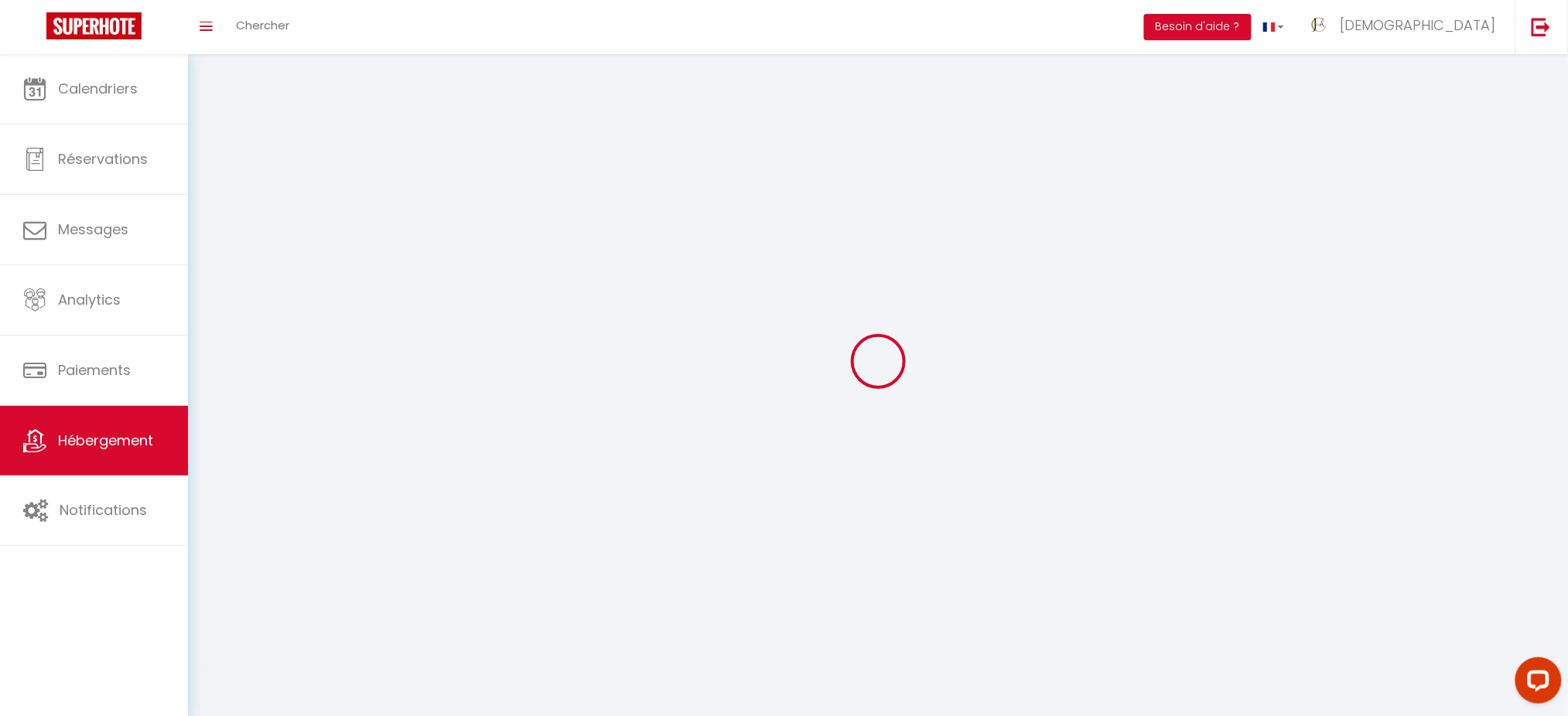
select select
checkbox input "false"
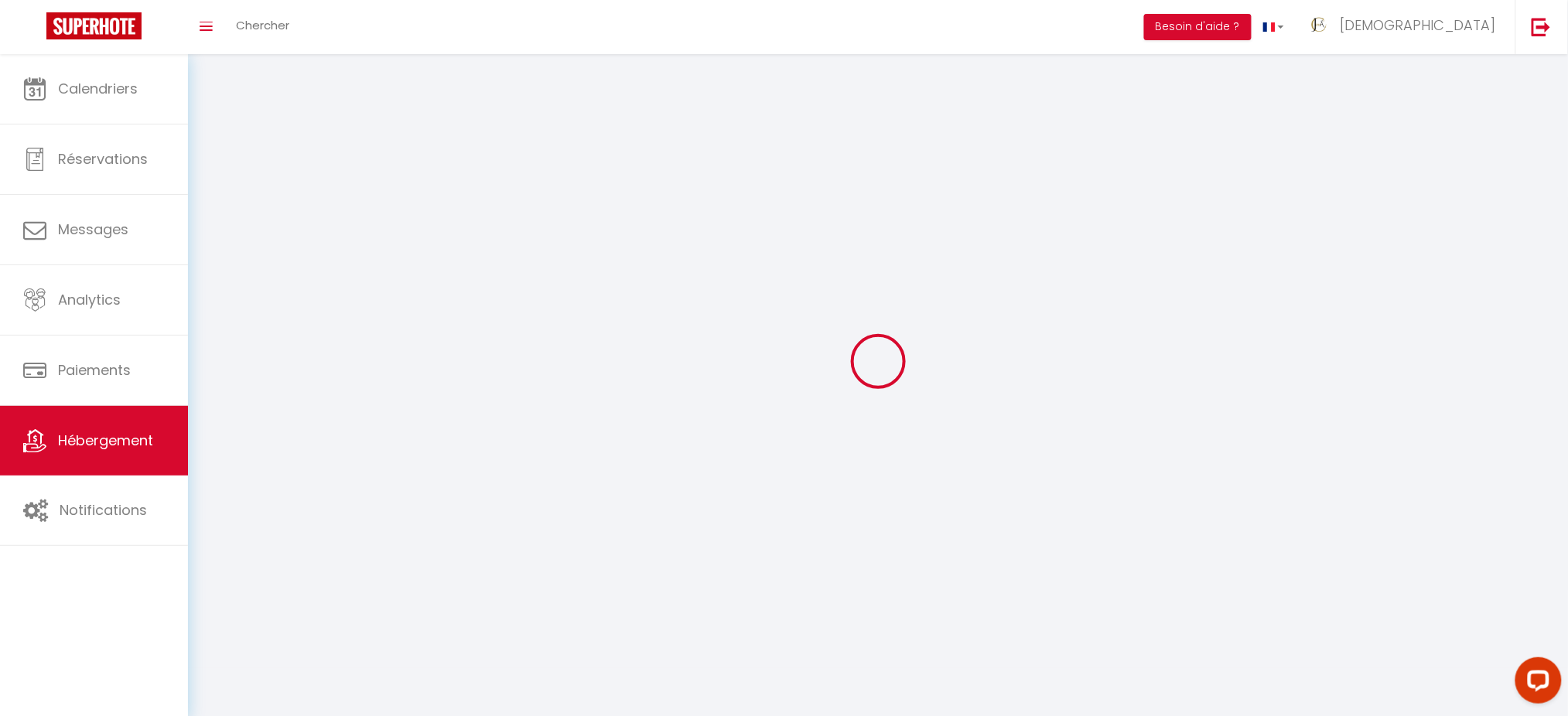
checkbox input "false"
select select
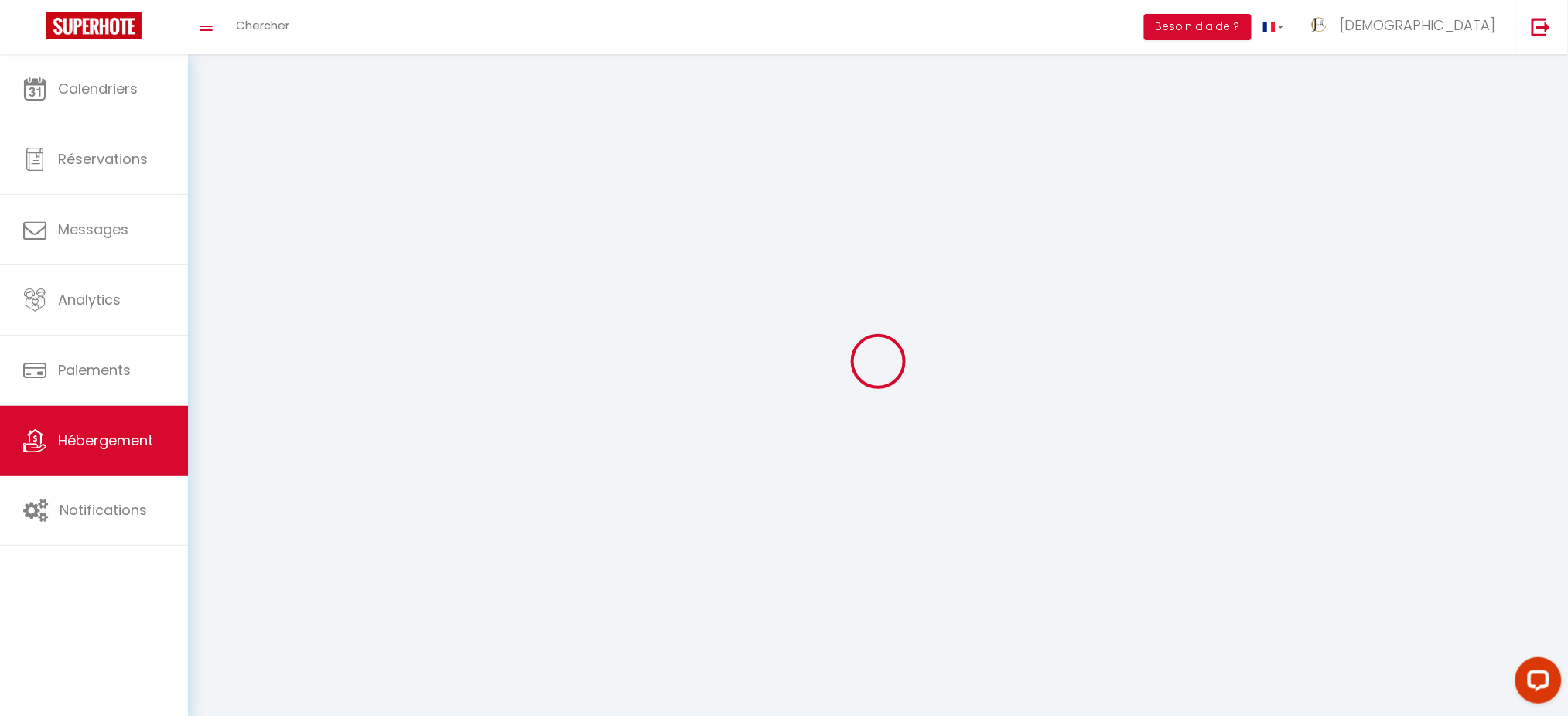
select select
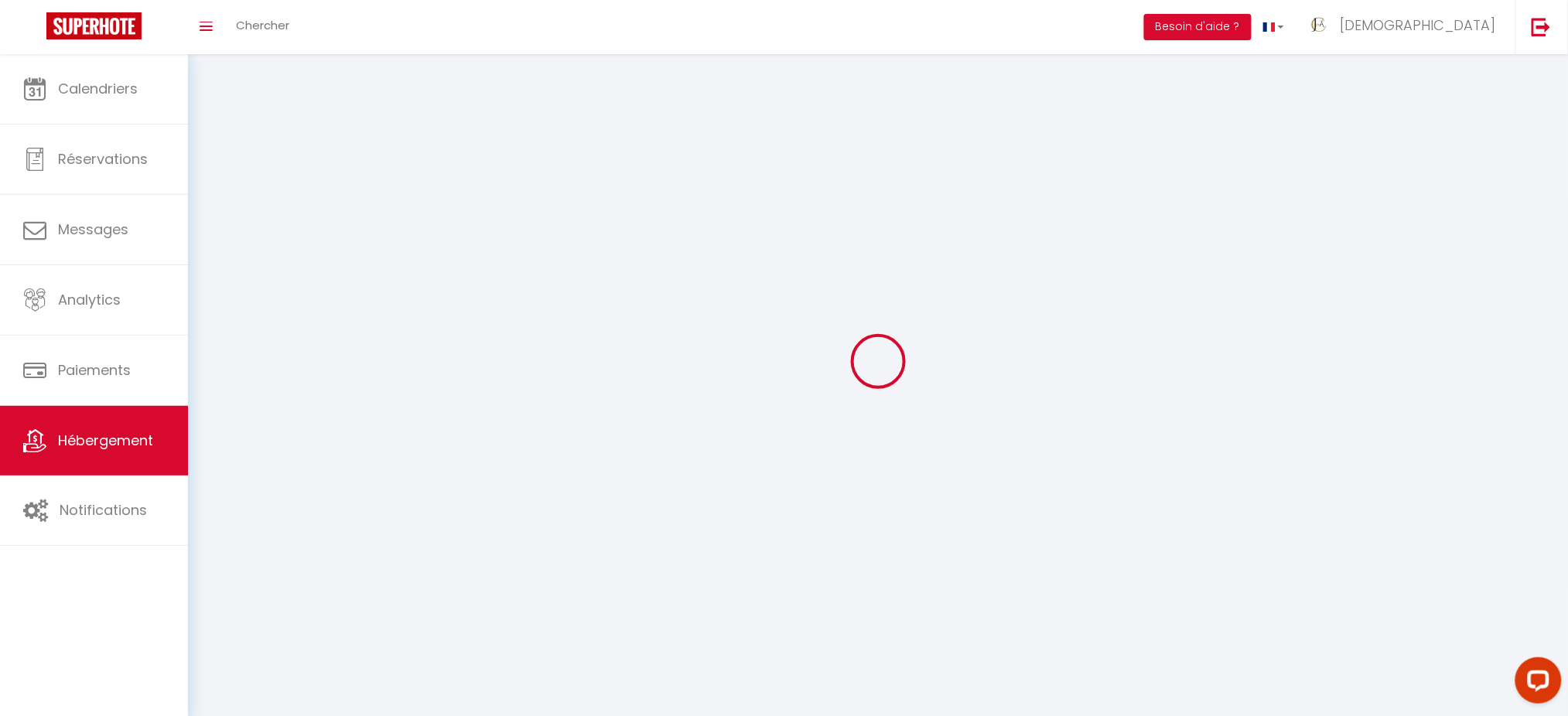
checkbox input "false"
select select
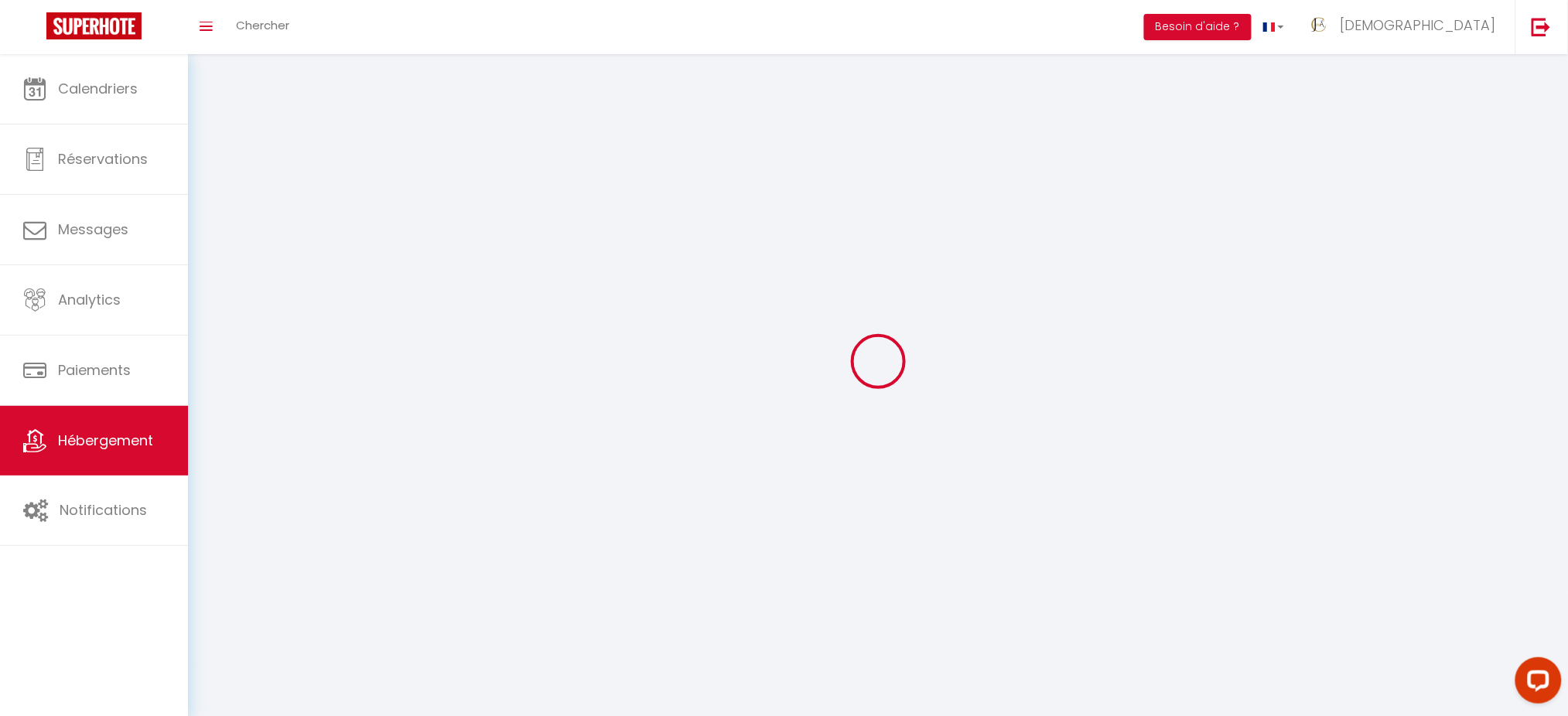
select select
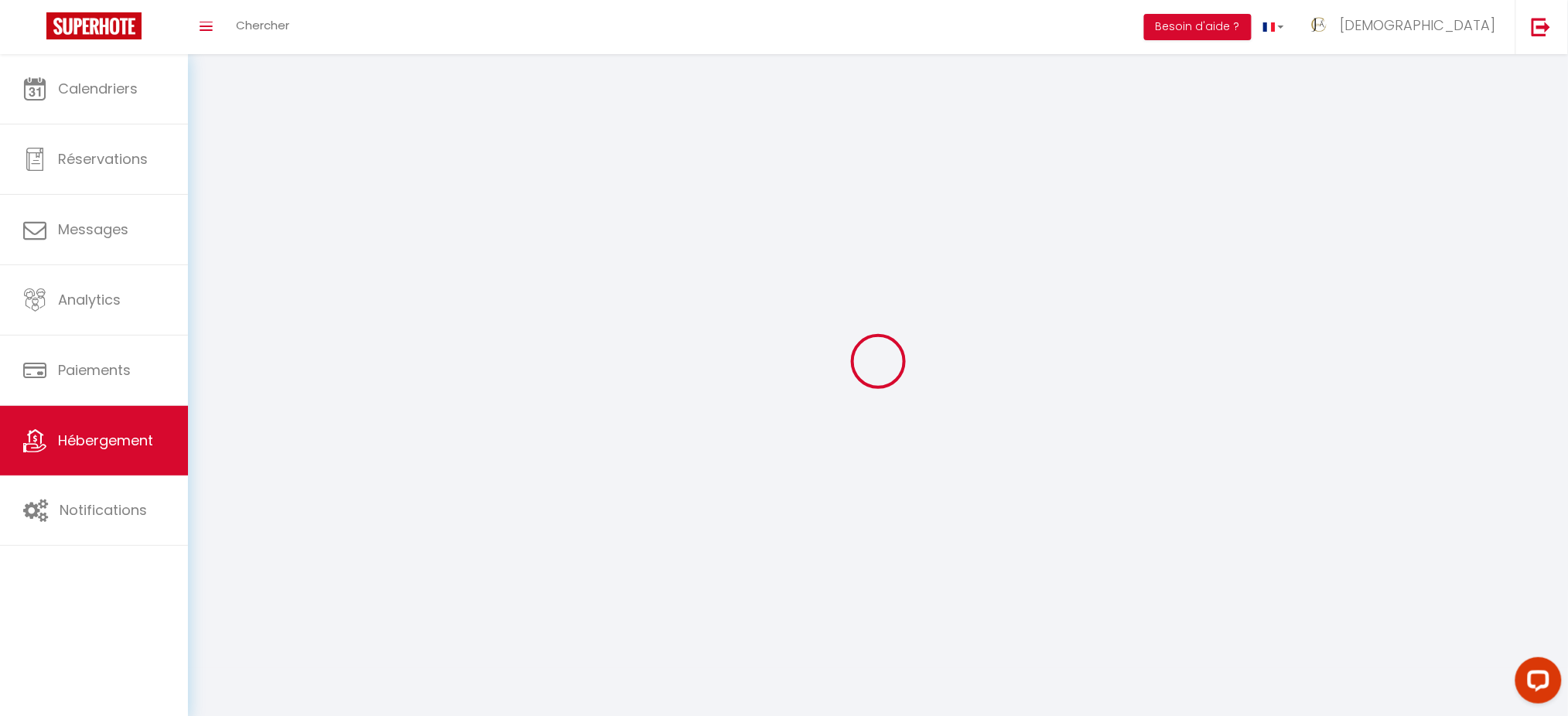
select select
checkbox input "false"
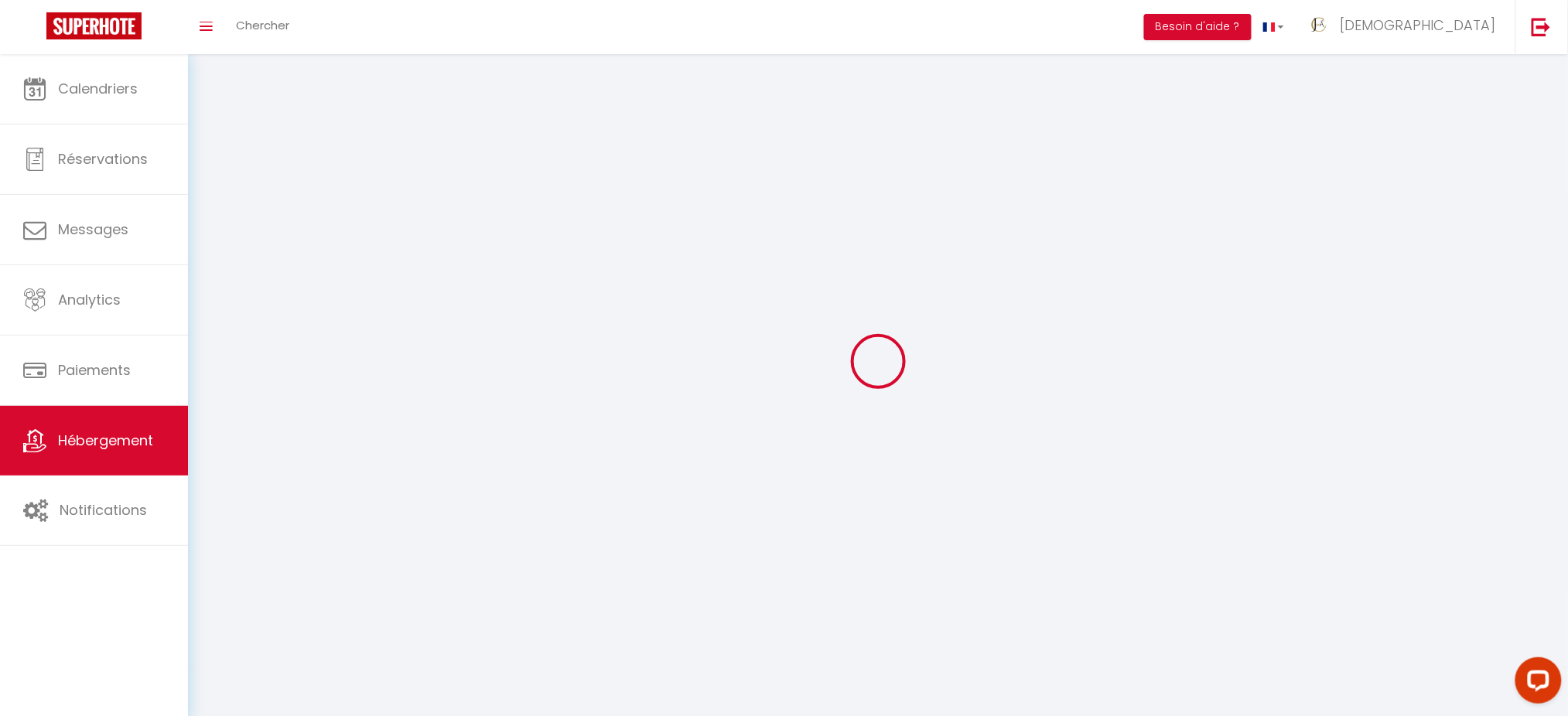
checkbox input "false"
select select
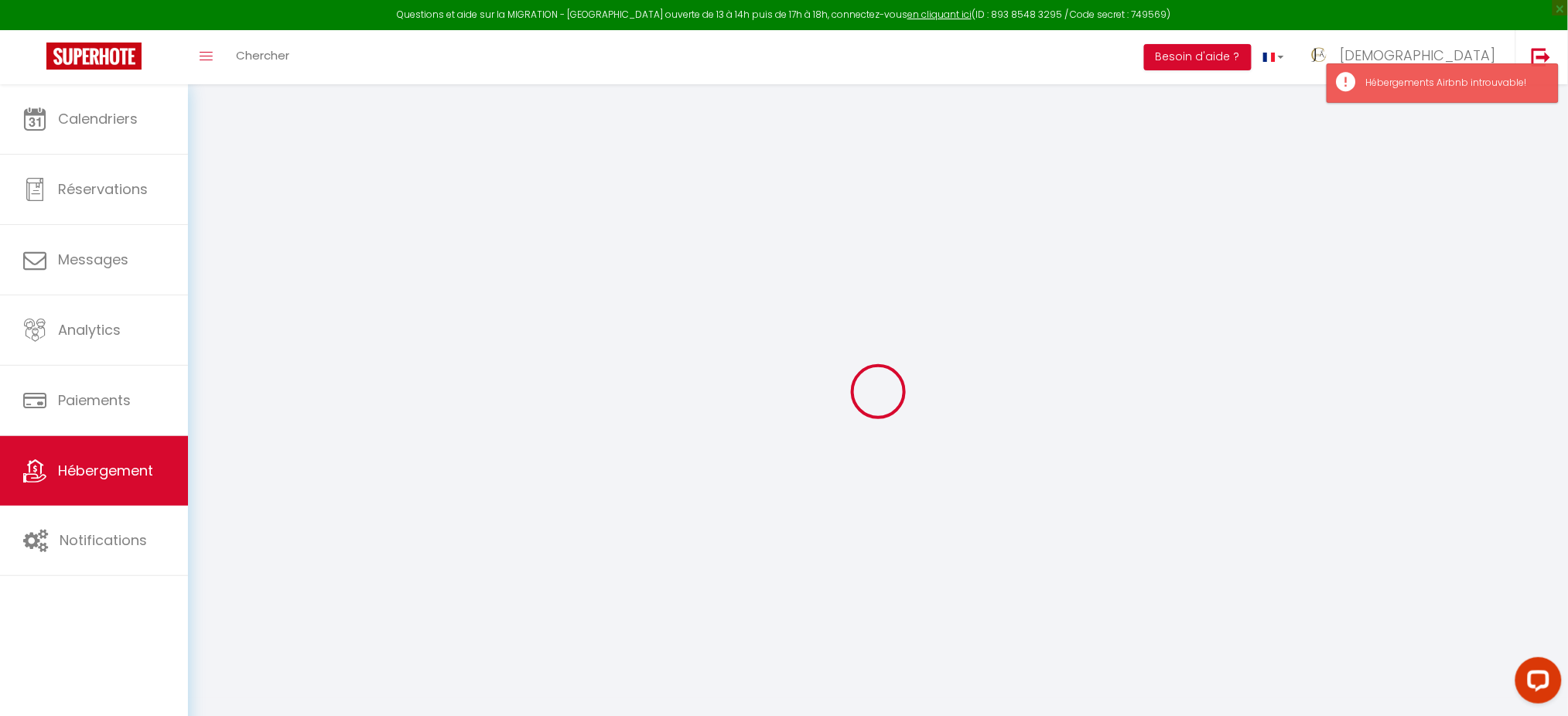
select select "+ 5 %"
select select
checkbox input "false"
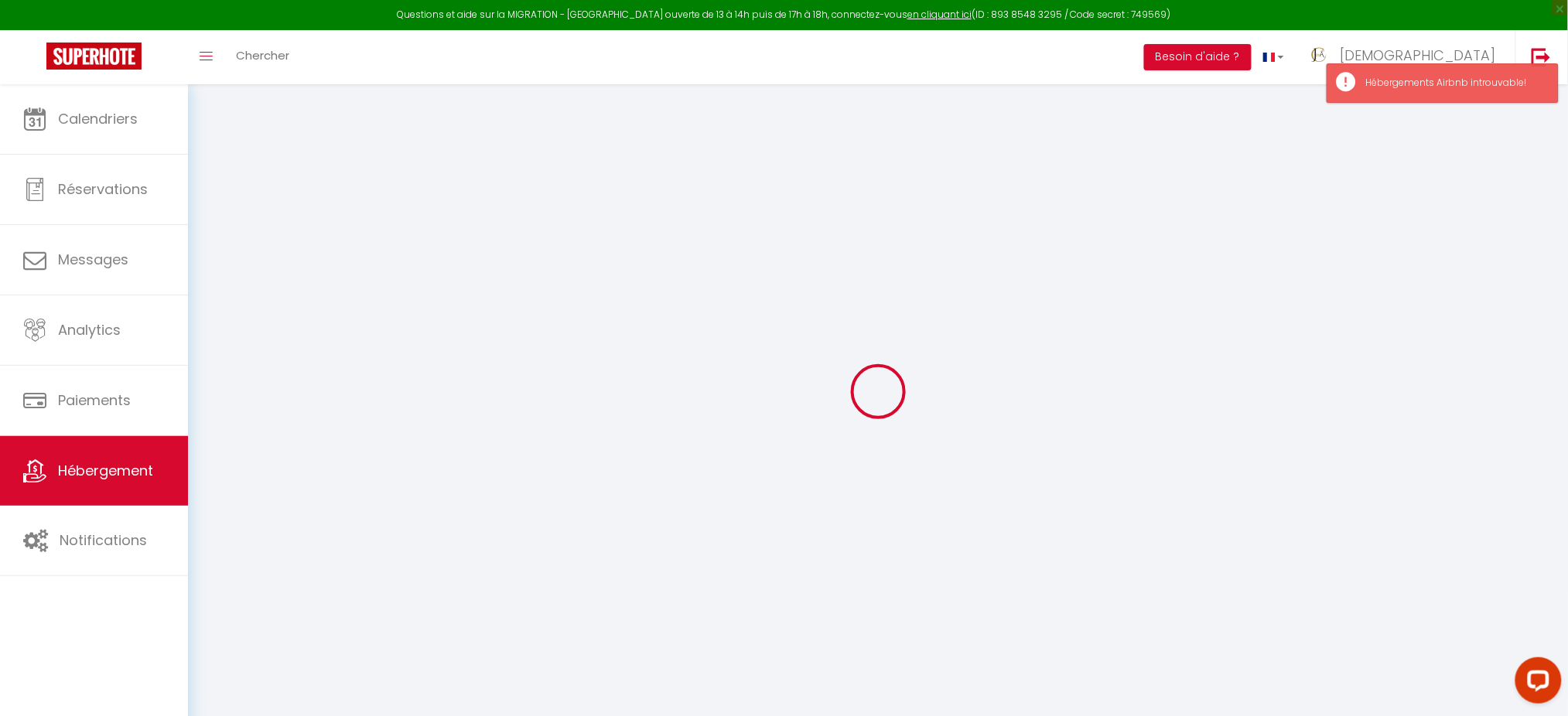
checkbox input "false"
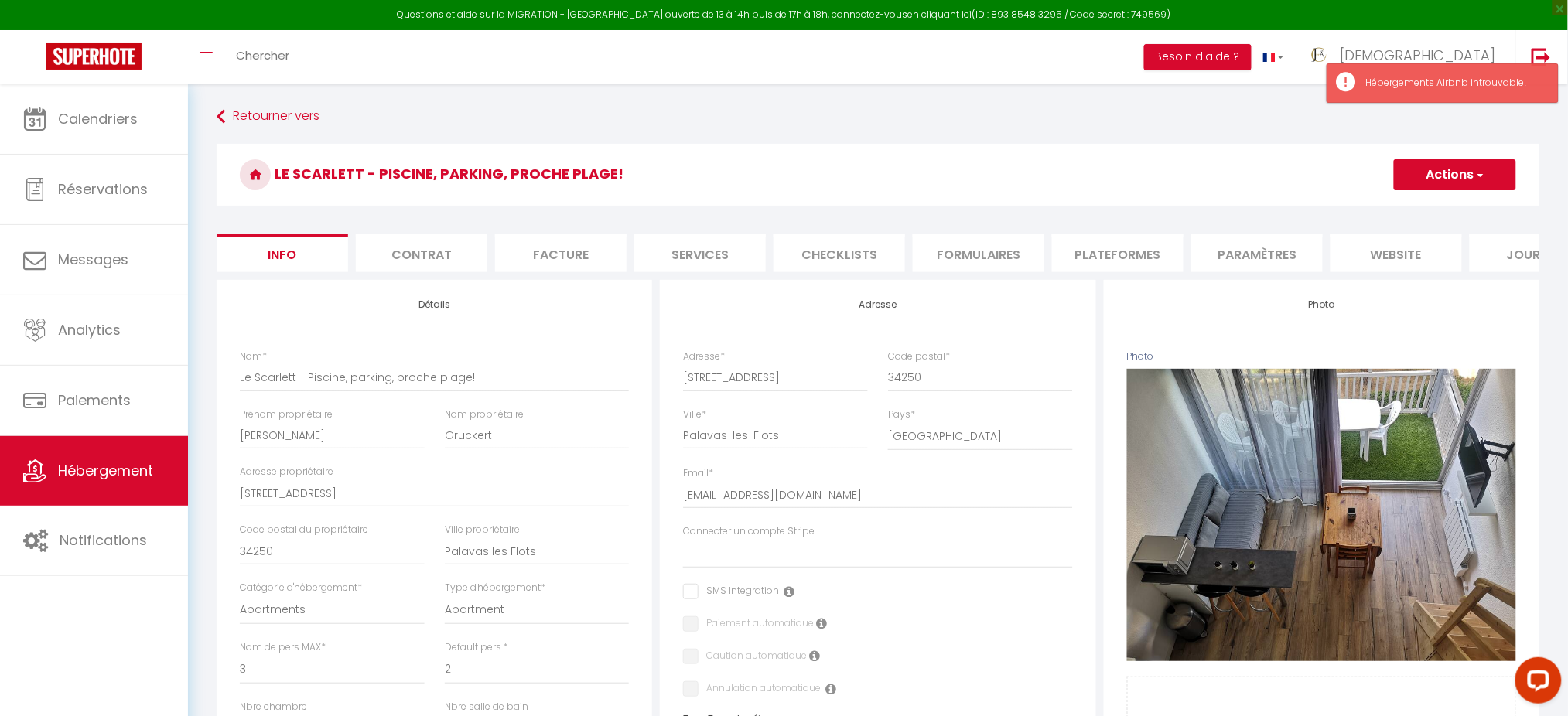
click at [1141, 255] on li "Plateformes" at bounding box center [1118, 253] width 132 height 38
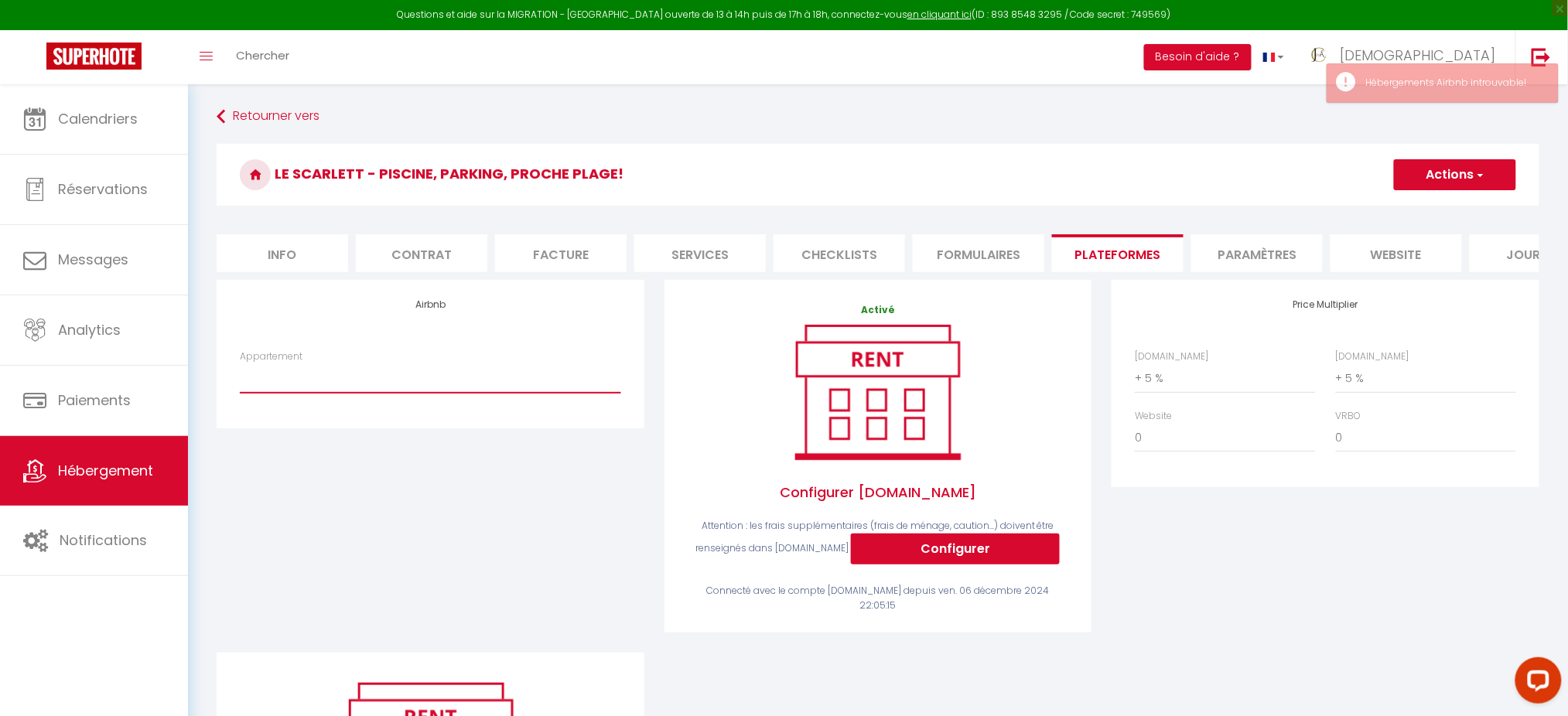
click at [599, 386] on select "Appartement" at bounding box center [430, 378] width 381 height 30
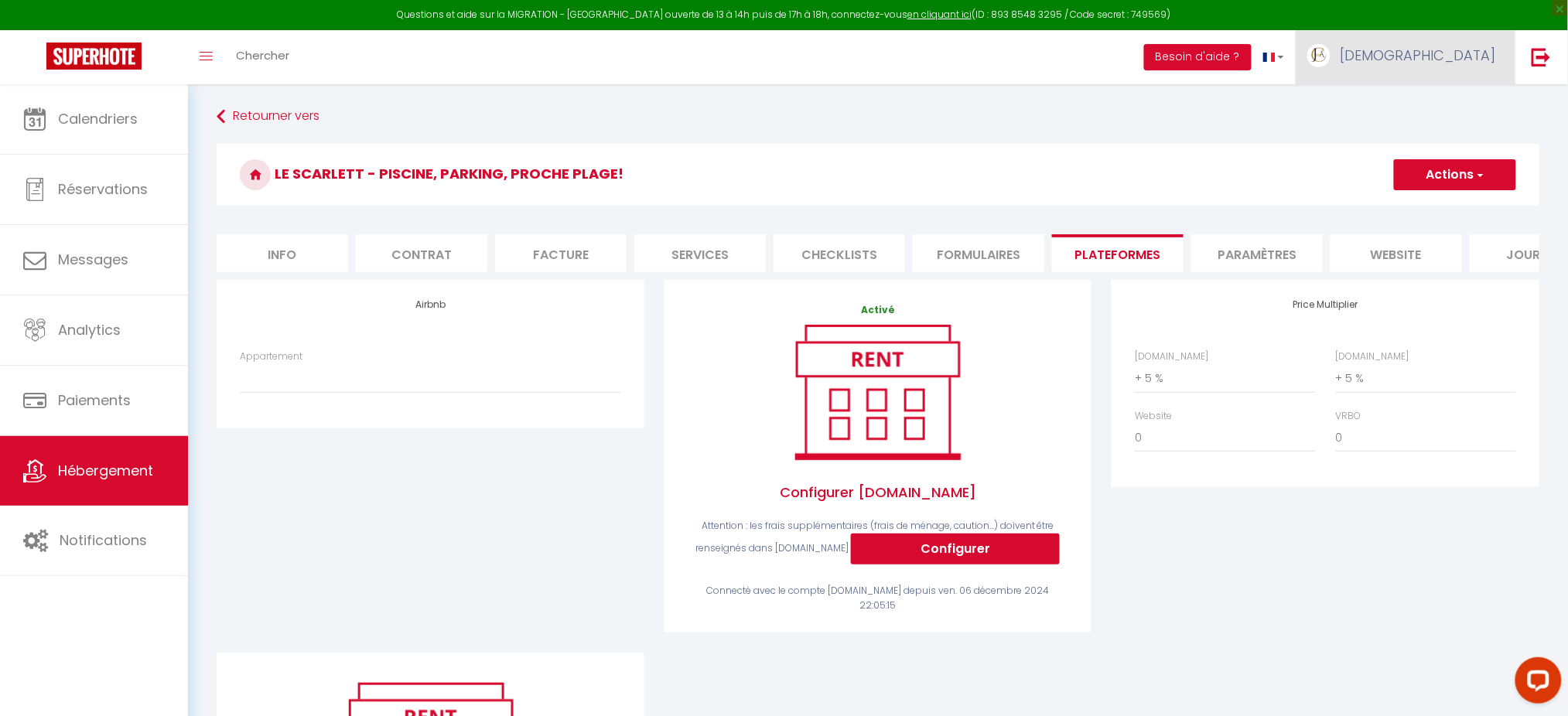
click at [1483, 51] on span "[DEMOGRAPHIC_DATA]" at bounding box center [1418, 55] width 156 height 19
click at [1434, 110] on link "Paramètres" at bounding box center [1453, 107] width 114 height 26
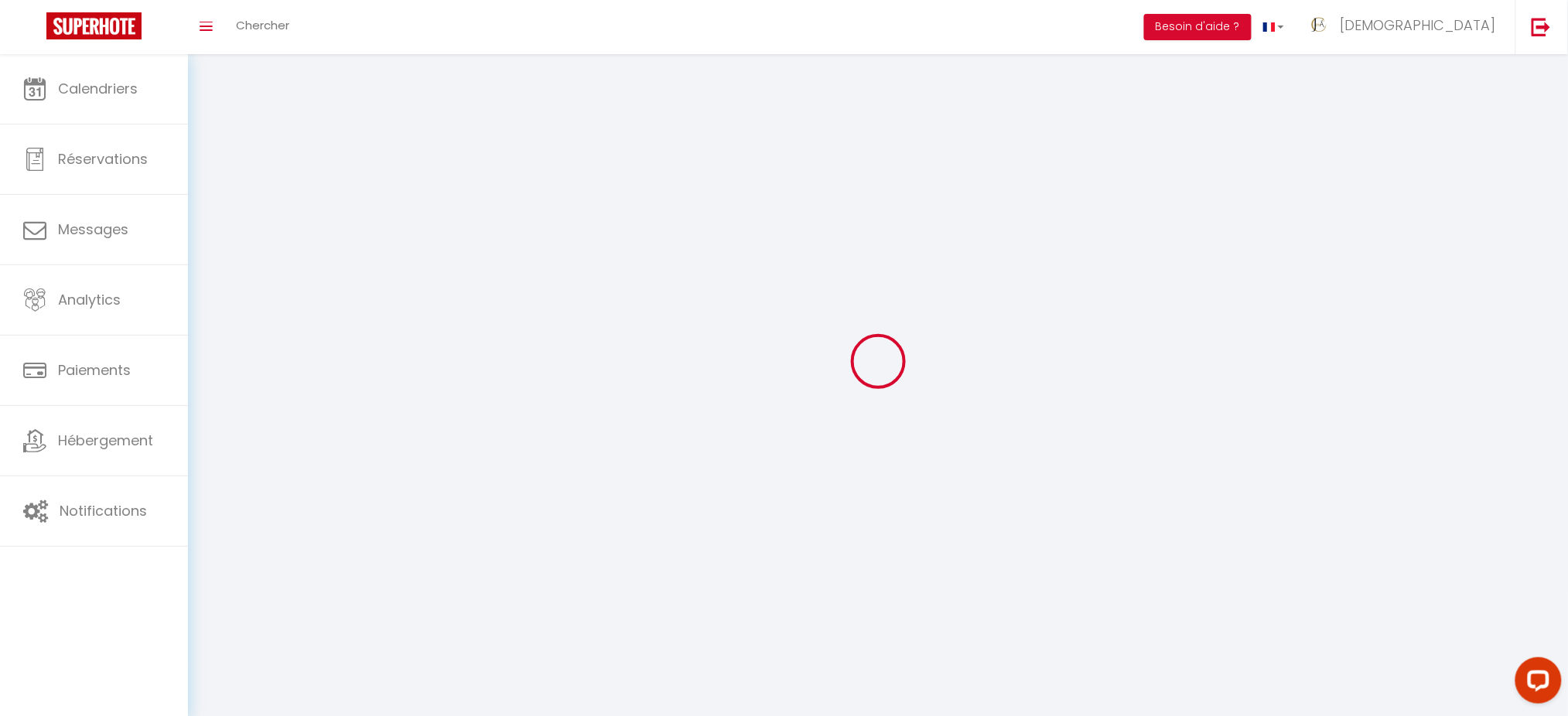
select select
type input "[DEMOGRAPHIC_DATA]"
type input "Conciergerie"
type input "[PHONE_NUMBER]"
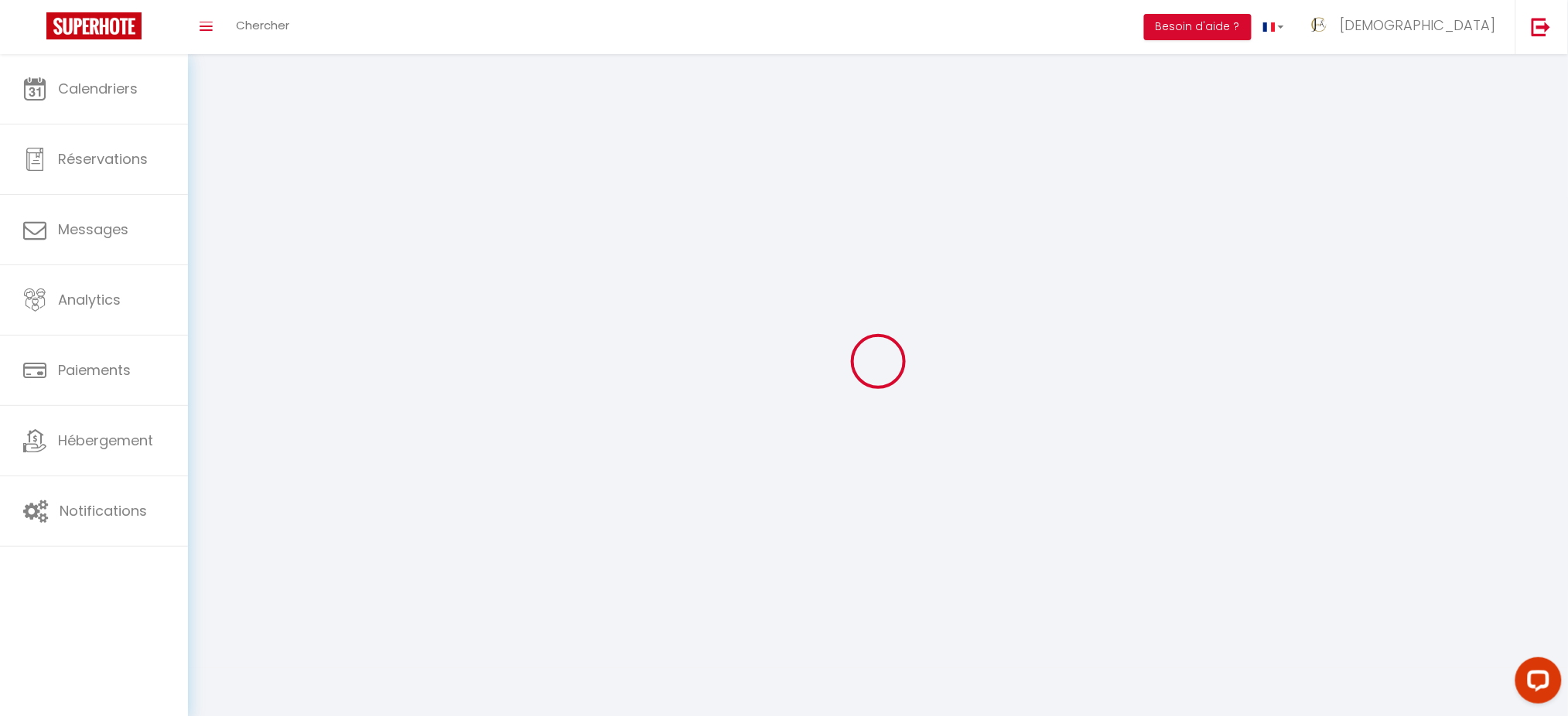
type input "6 bis boulevarrd [PERSON_NAME]. B3"
type input "34000"
type input "[GEOGRAPHIC_DATA]"
type input "EMCuXzSTKEcnCXjzL9sBOzTCF"
type input "hnhnp3CpUJIxHhOwRzzDBzsRA"
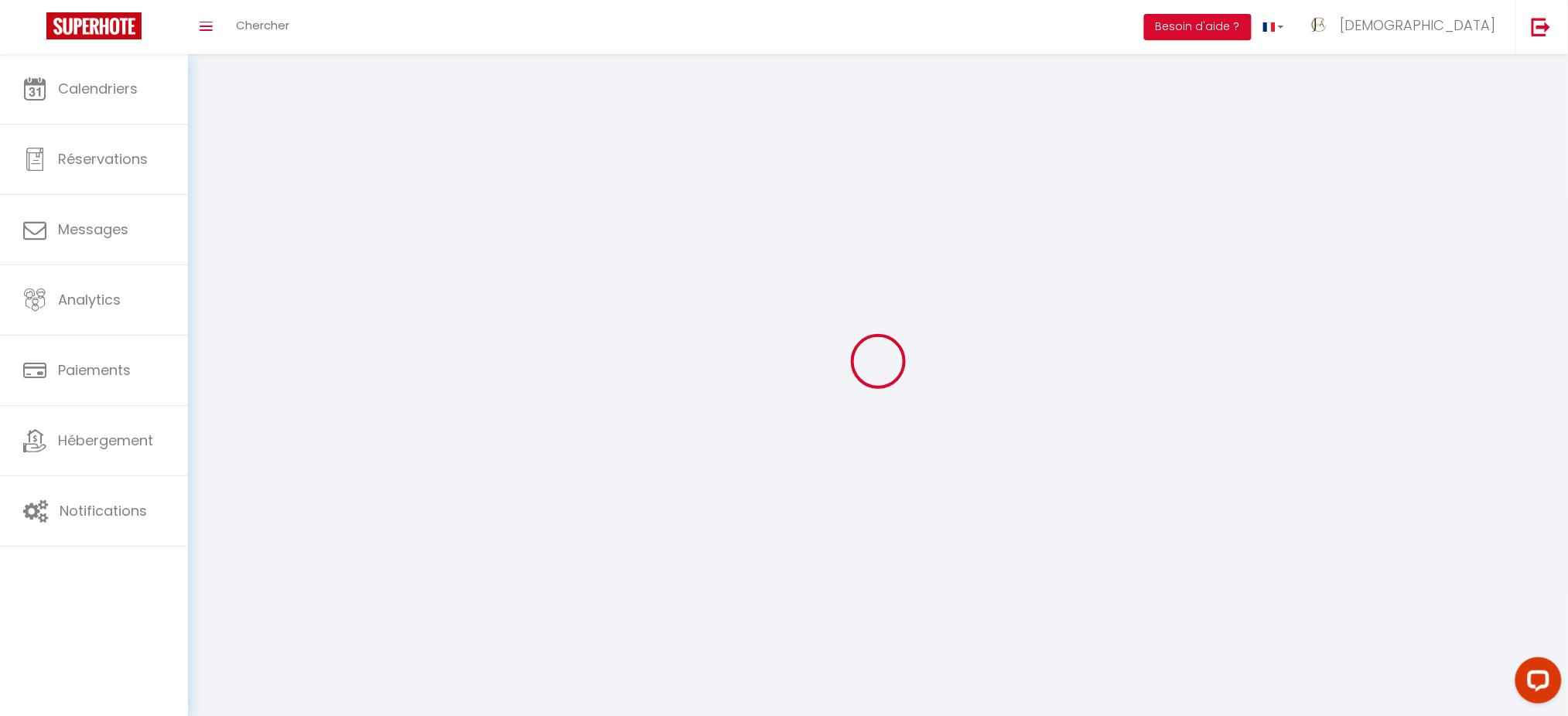
select select "28"
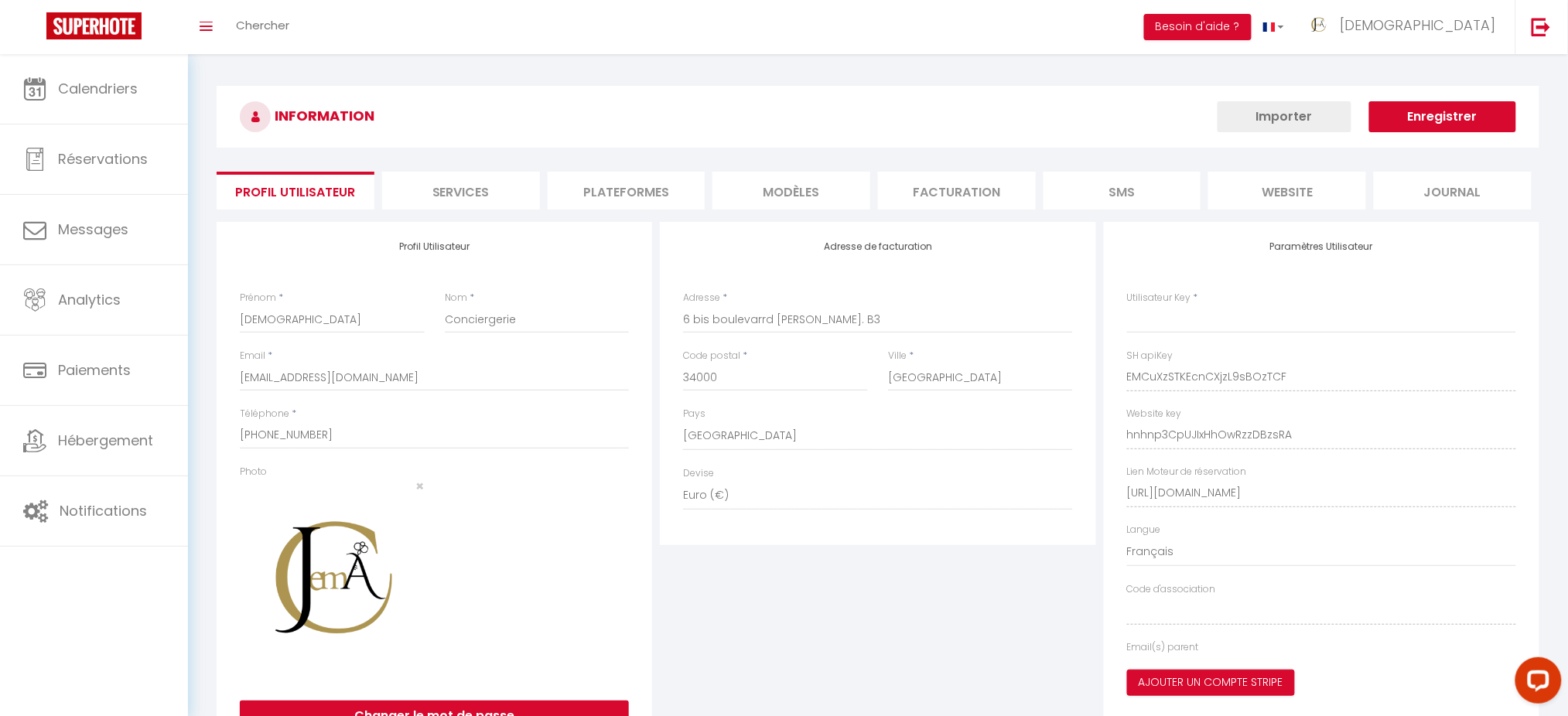
type input "EMCuXzSTKEcnCXjzL9sBOzTCF"
type input "hnhnp3CpUJIxHhOwRzzDBzsRA"
type input "[URL][DOMAIN_NAME]"
select select "fr"
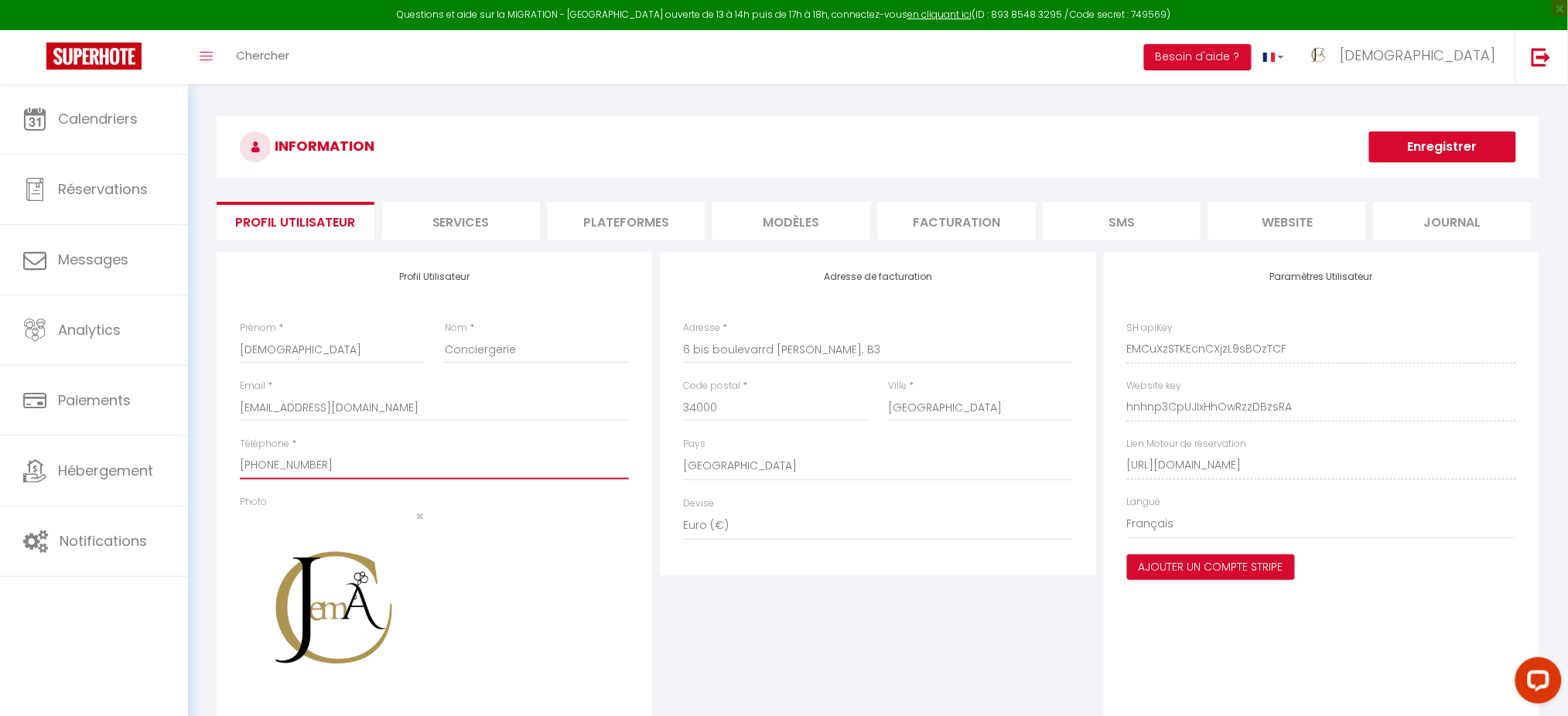
click at [312, 466] on input "[PHONE_NUMBER]" at bounding box center [435, 465] width 389 height 28
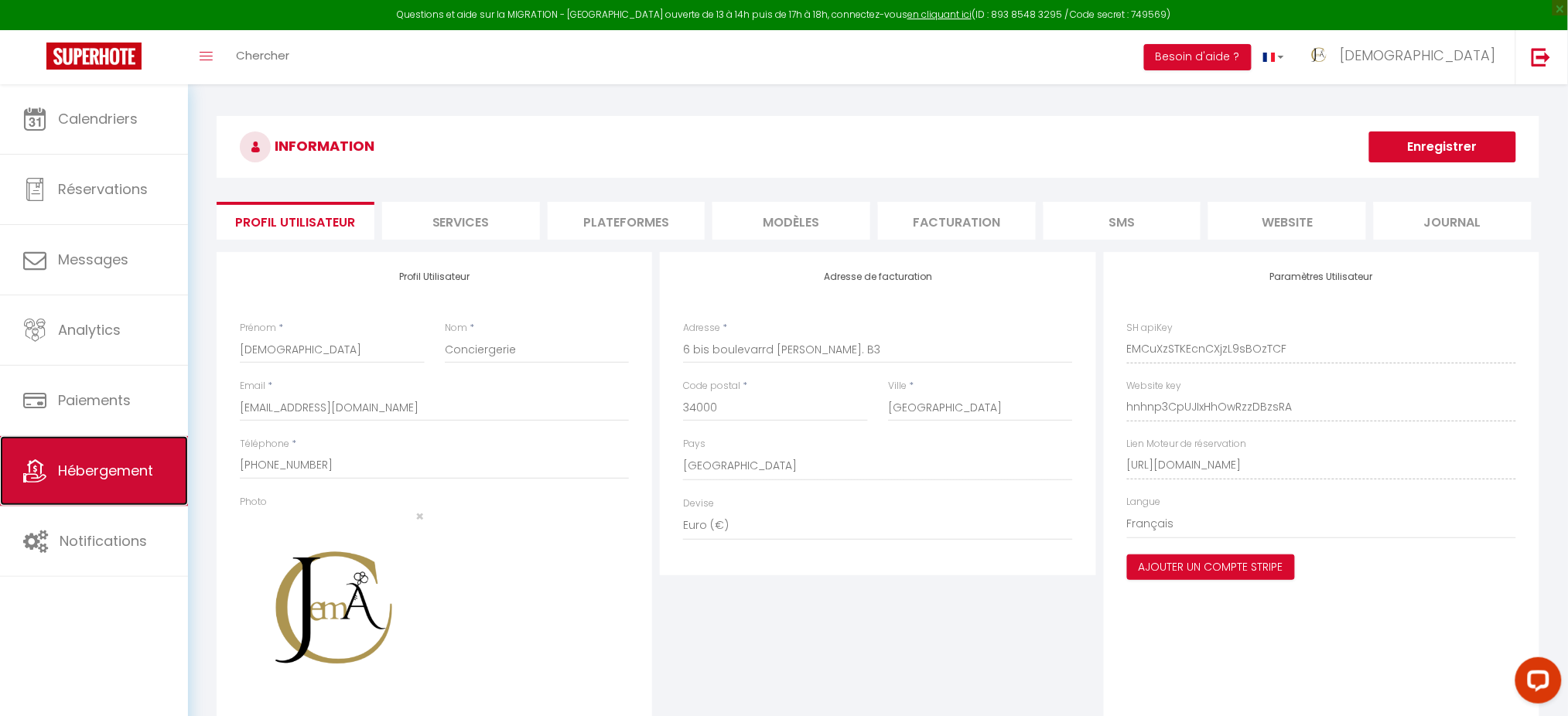
click at [117, 486] on link "Hébergement" at bounding box center [94, 471] width 188 height 69
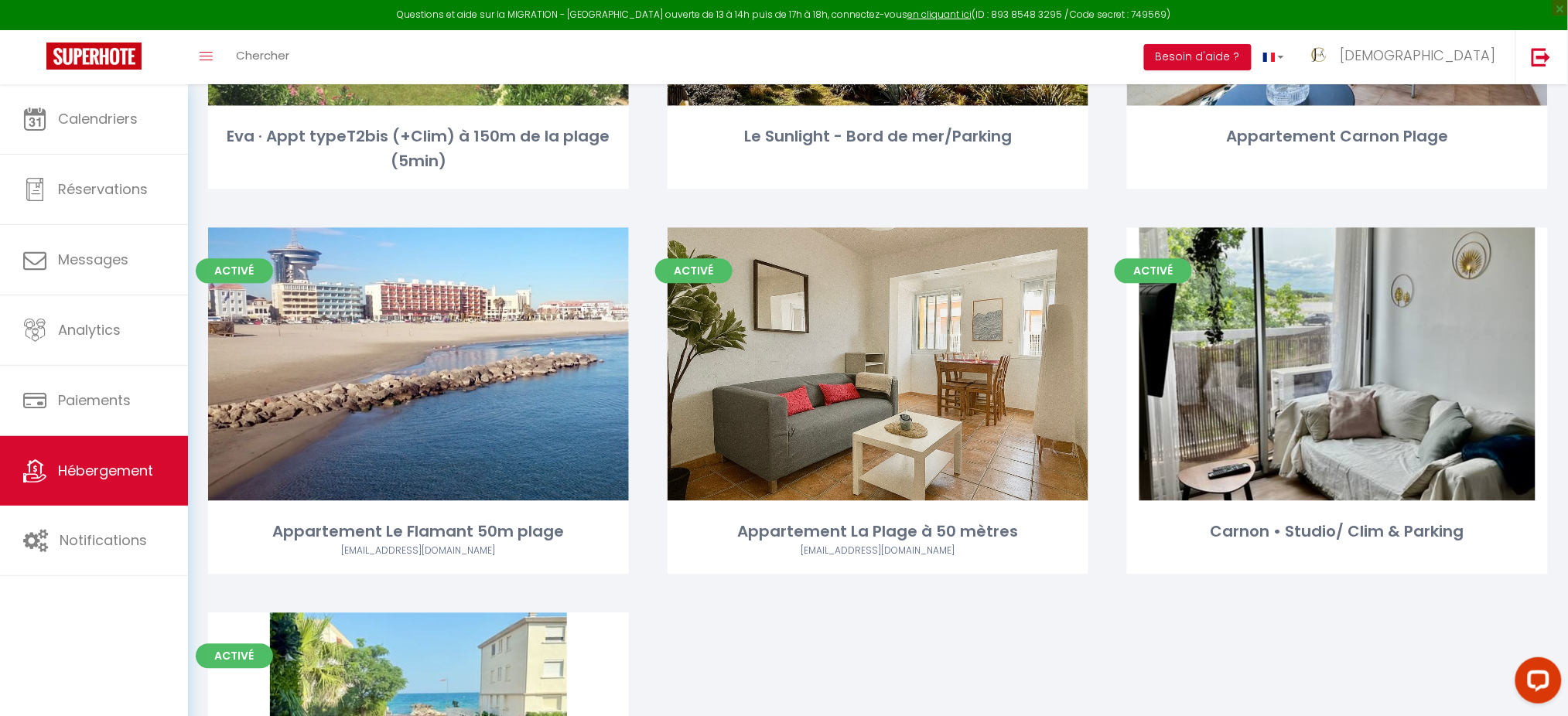
scroll to position [1161, 0]
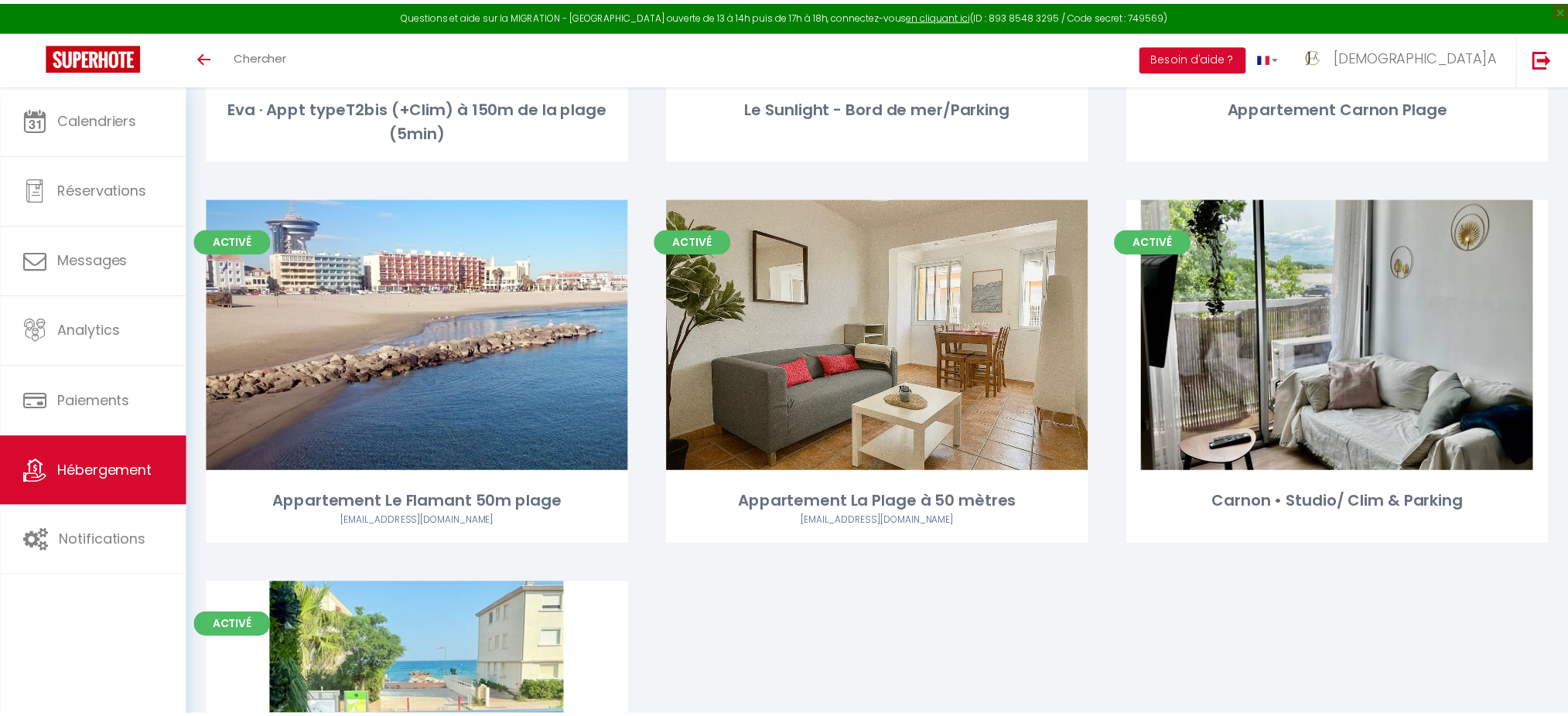
scroll to position [1164, 0]
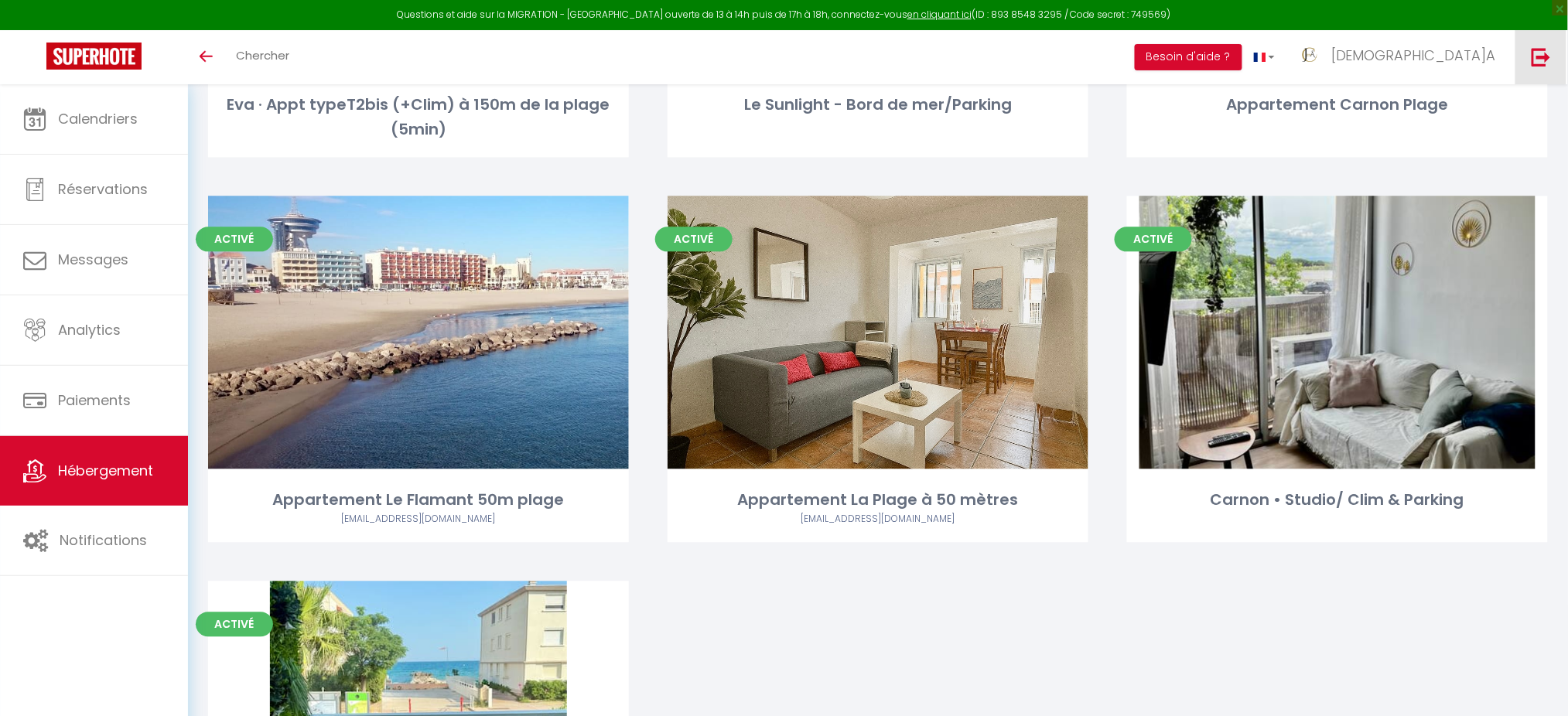
click at [1551, 58] on img at bounding box center [1541, 57] width 19 height 19
click at [1541, 61] on img at bounding box center [1541, 57] width 19 height 19
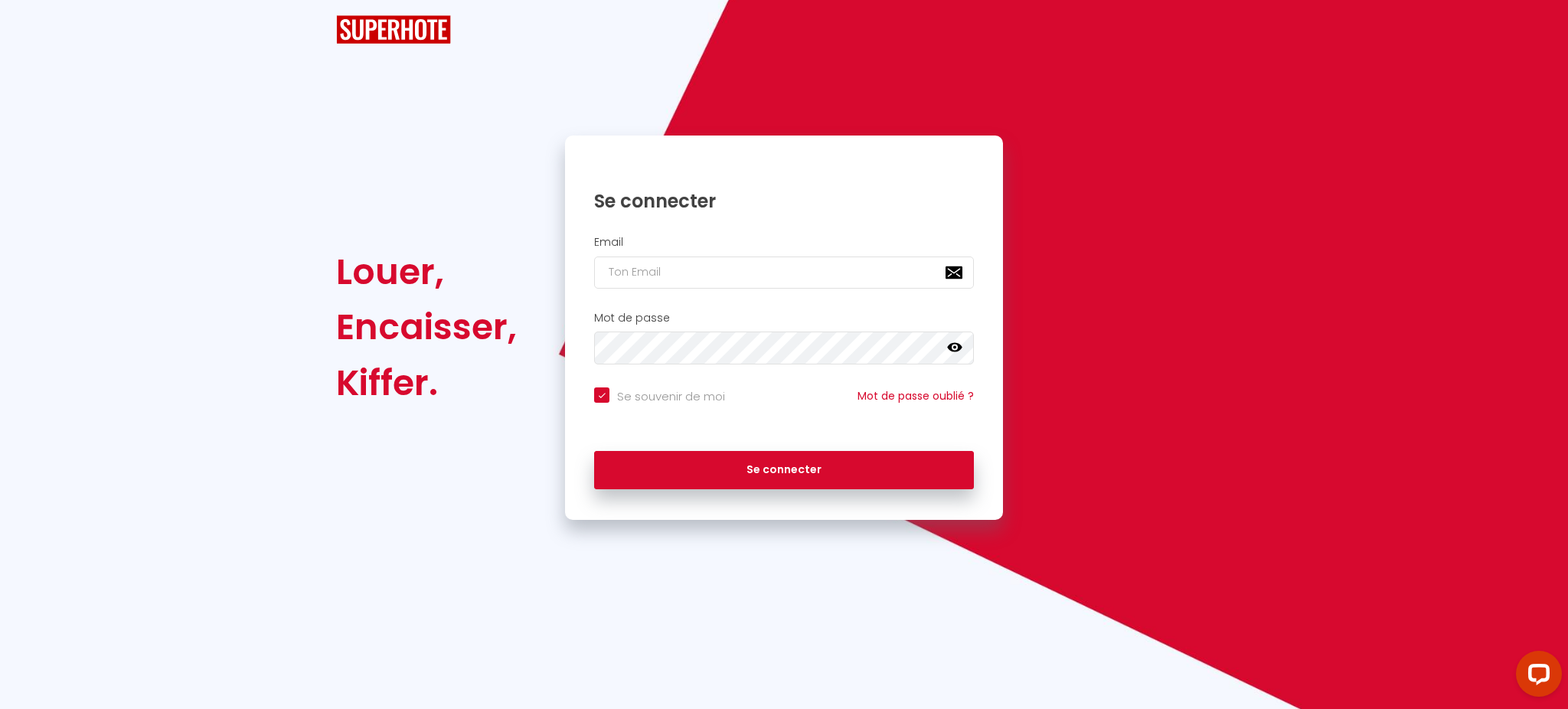
checkbox input "true"
type input "[PERSON_NAME][EMAIL_ADDRESS][DOMAIN_NAME]"
checkbox input "true"
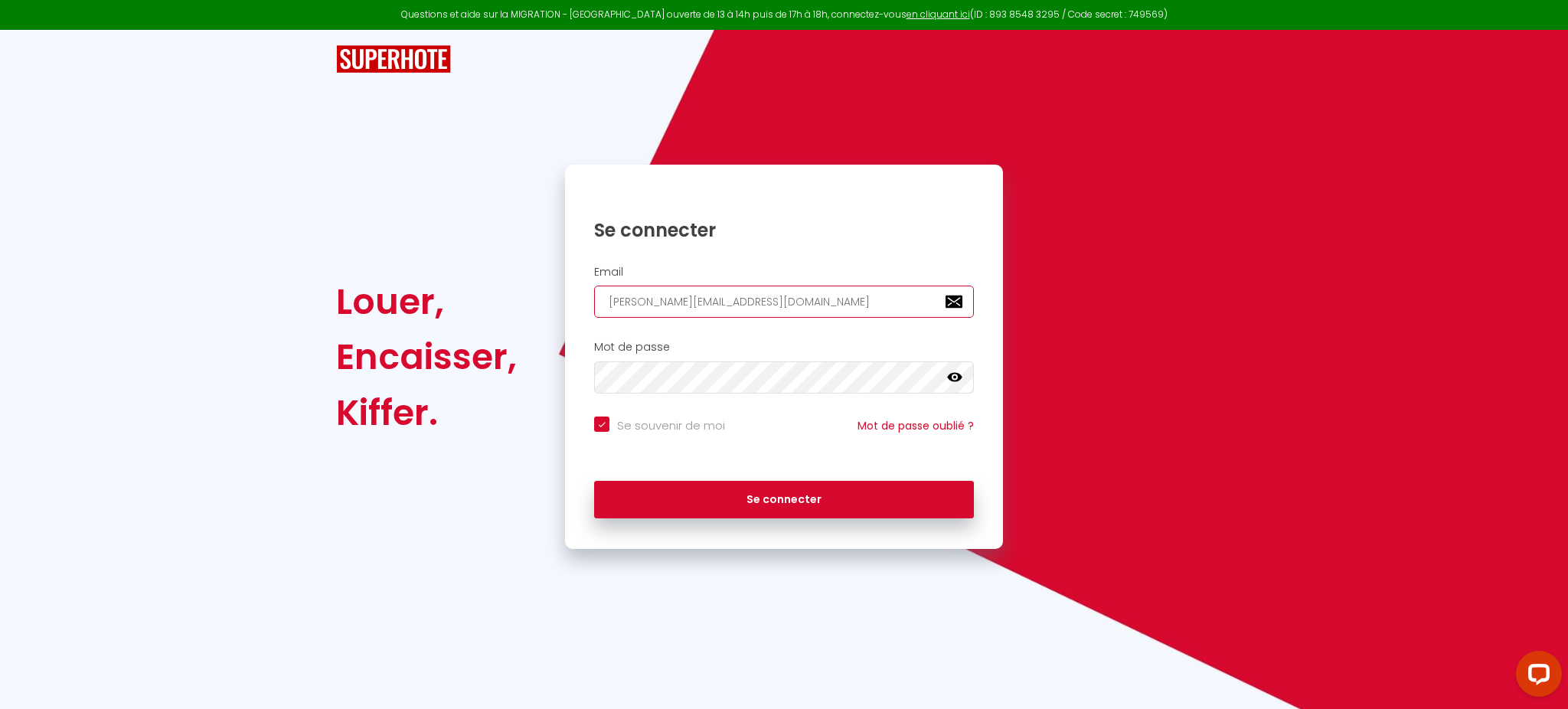
click at [732, 305] on input "[PERSON_NAME][EMAIL_ADDRESS][DOMAIN_NAME]" at bounding box center [784, 301] width 380 height 32
paste input "[EMAIL_ADDRESS]"
type input "[EMAIL_ADDRESS][DOMAIN_NAME]"
checkbox input "true"
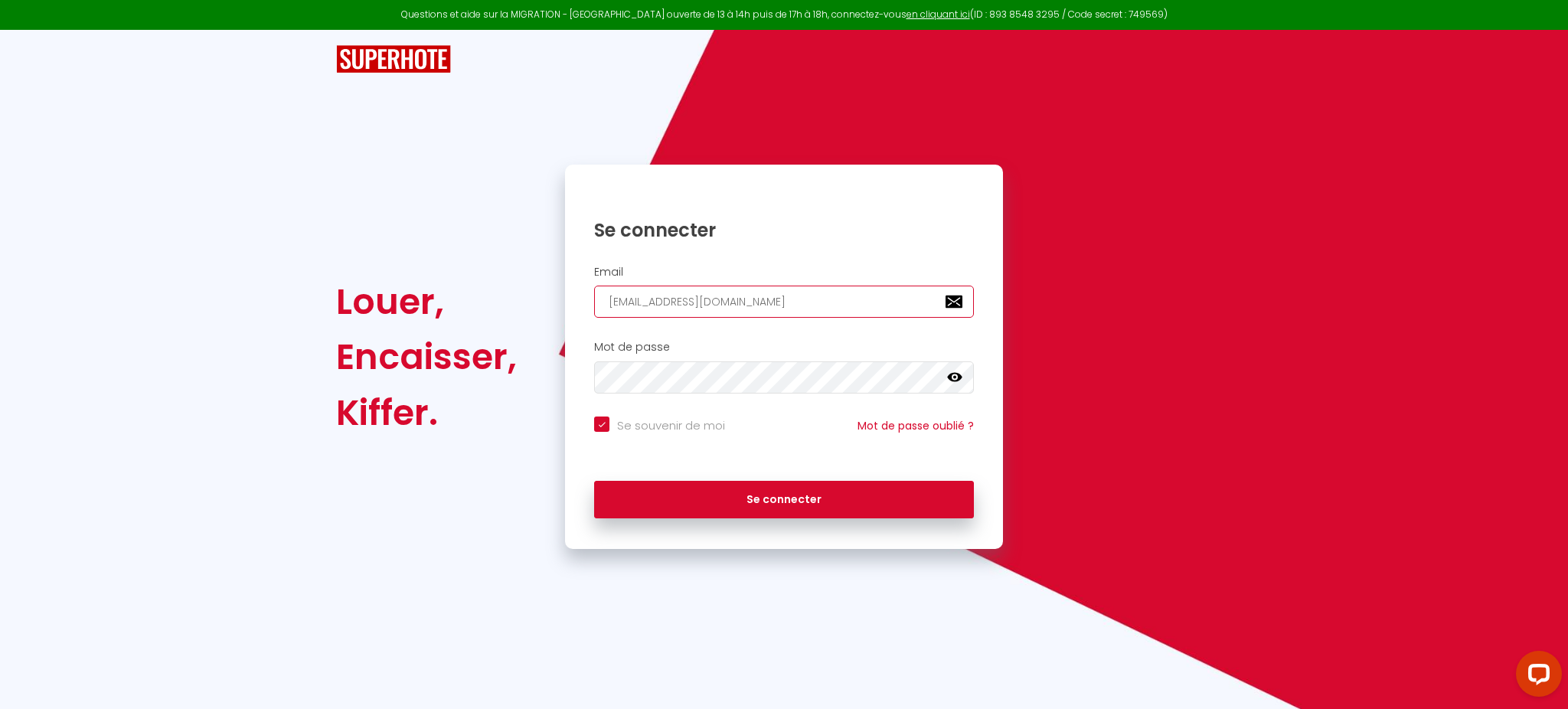
click at [732, 305] on input "[EMAIL_ADDRESS][DOMAIN_NAME]" at bounding box center [784, 301] width 380 height 32
type input "[EMAIL_ADDRESS][DOMAIN_NAME]"
click at [594, 480] on button "Se connecter" at bounding box center [784, 500] width 380 height 39
checkbox input "true"
